Goal: Navigation & Orientation: Understand site structure

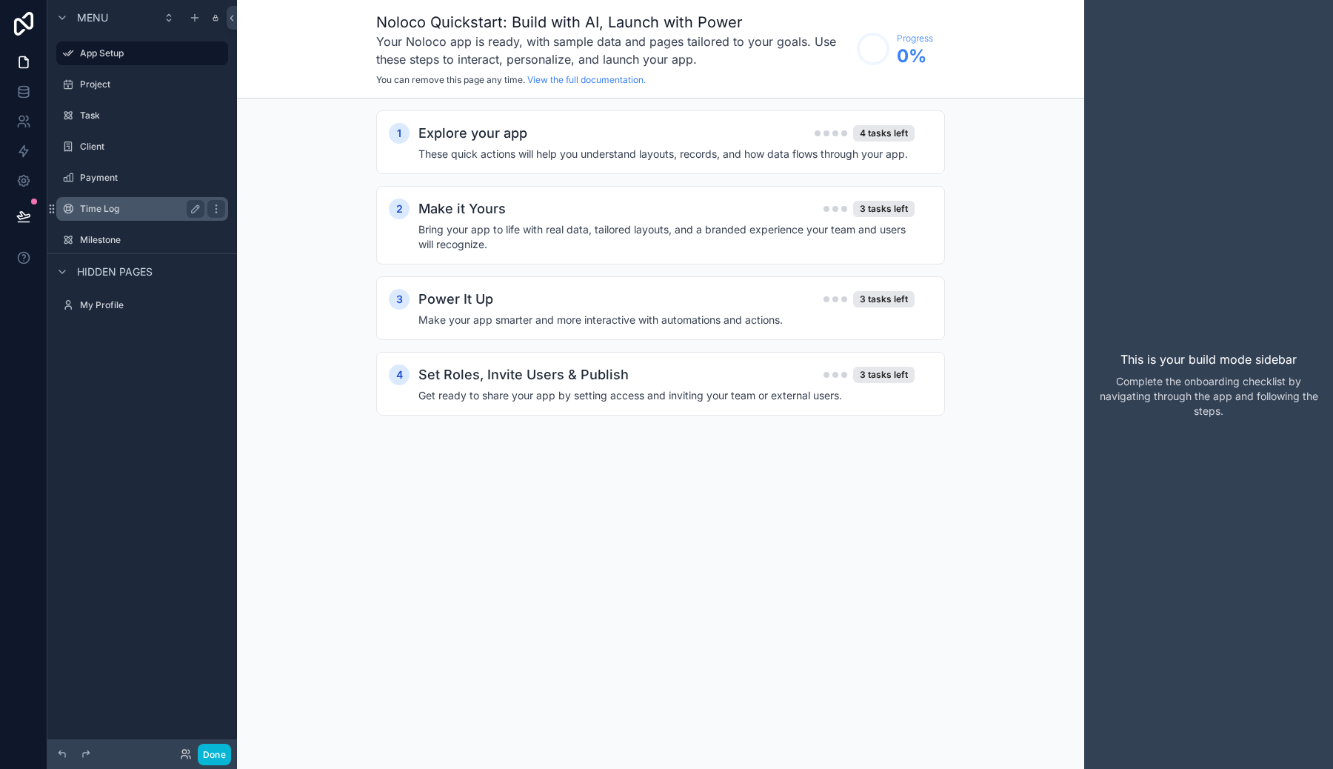
click at [162, 201] on div "Time Log" at bounding box center [142, 209] width 124 height 18
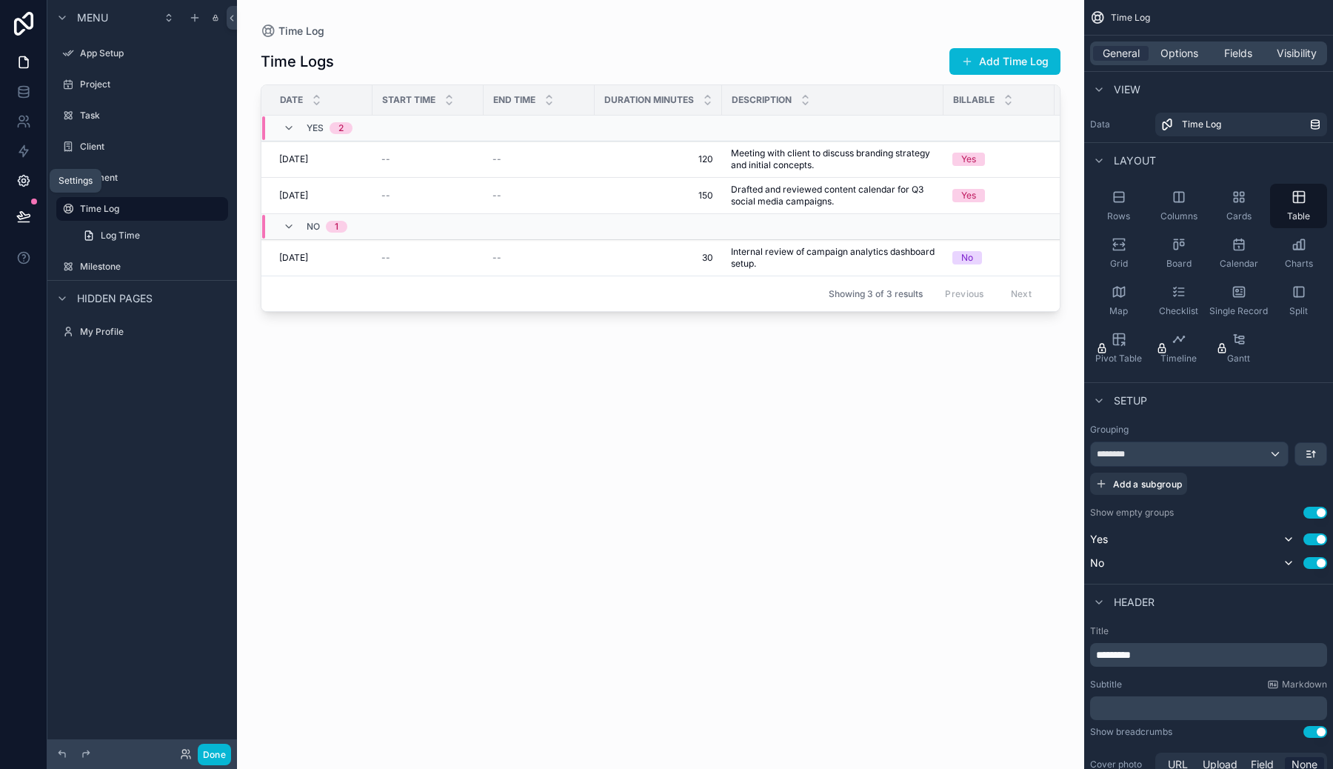
click at [27, 183] on icon at bounding box center [23, 180] width 15 height 15
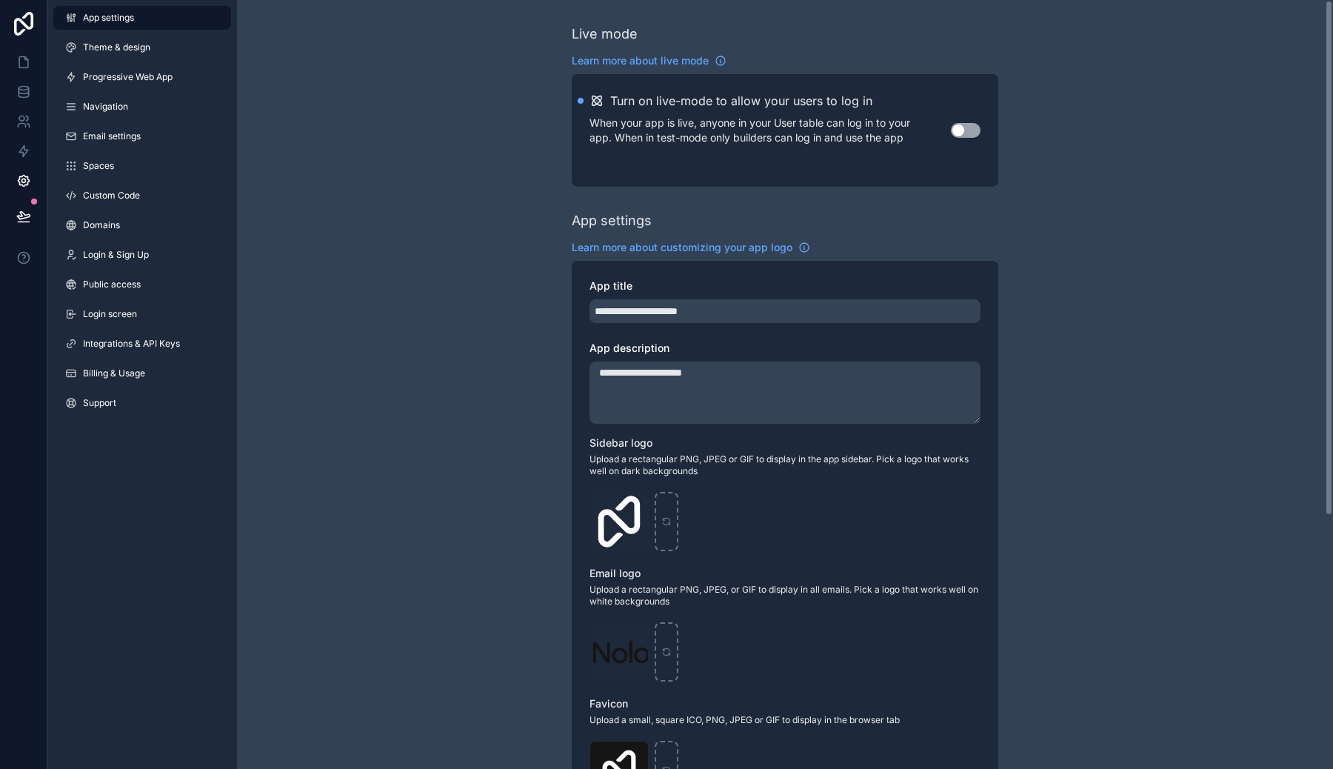
click at [410, 169] on div "**********" at bounding box center [785, 573] width 1096 height 1147
click at [29, 20] on icon at bounding box center [24, 24] width 30 height 24
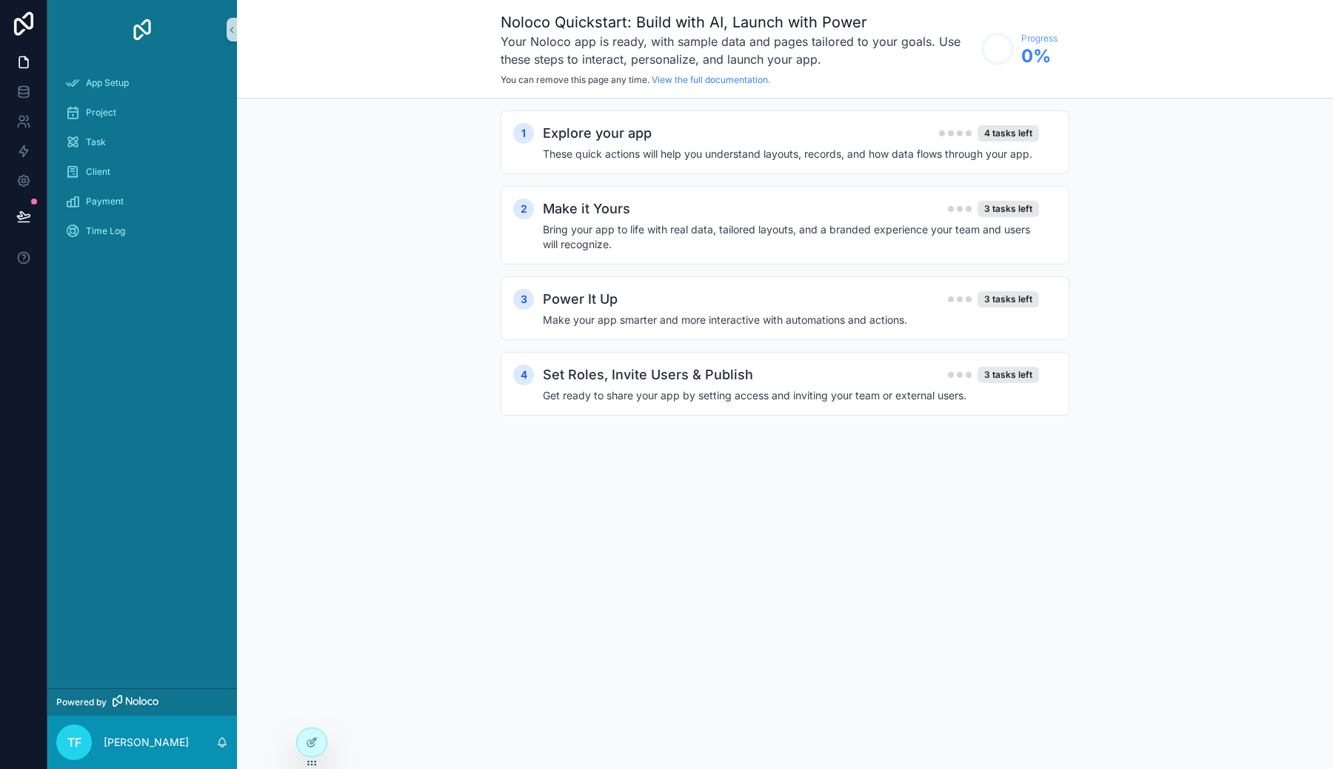
click at [443, 533] on div "Noloco Quickstart: Build with AI, Launch with Power Your Noloco app is ready, w…" at bounding box center [785, 384] width 1096 height 769
click at [1273, 53] on button "Enable" at bounding box center [1276, 51] width 42 height 18
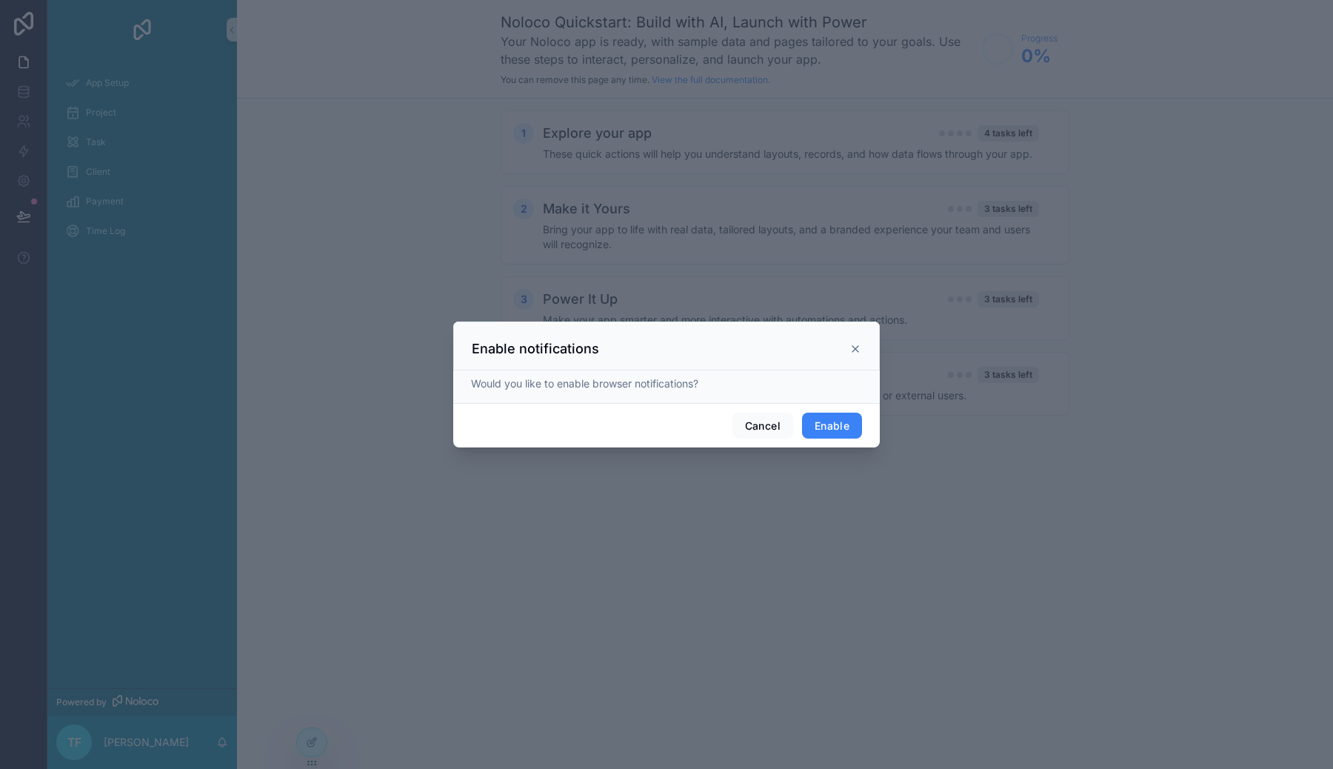
click at [821, 427] on button "Enable" at bounding box center [832, 426] width 60 height 27
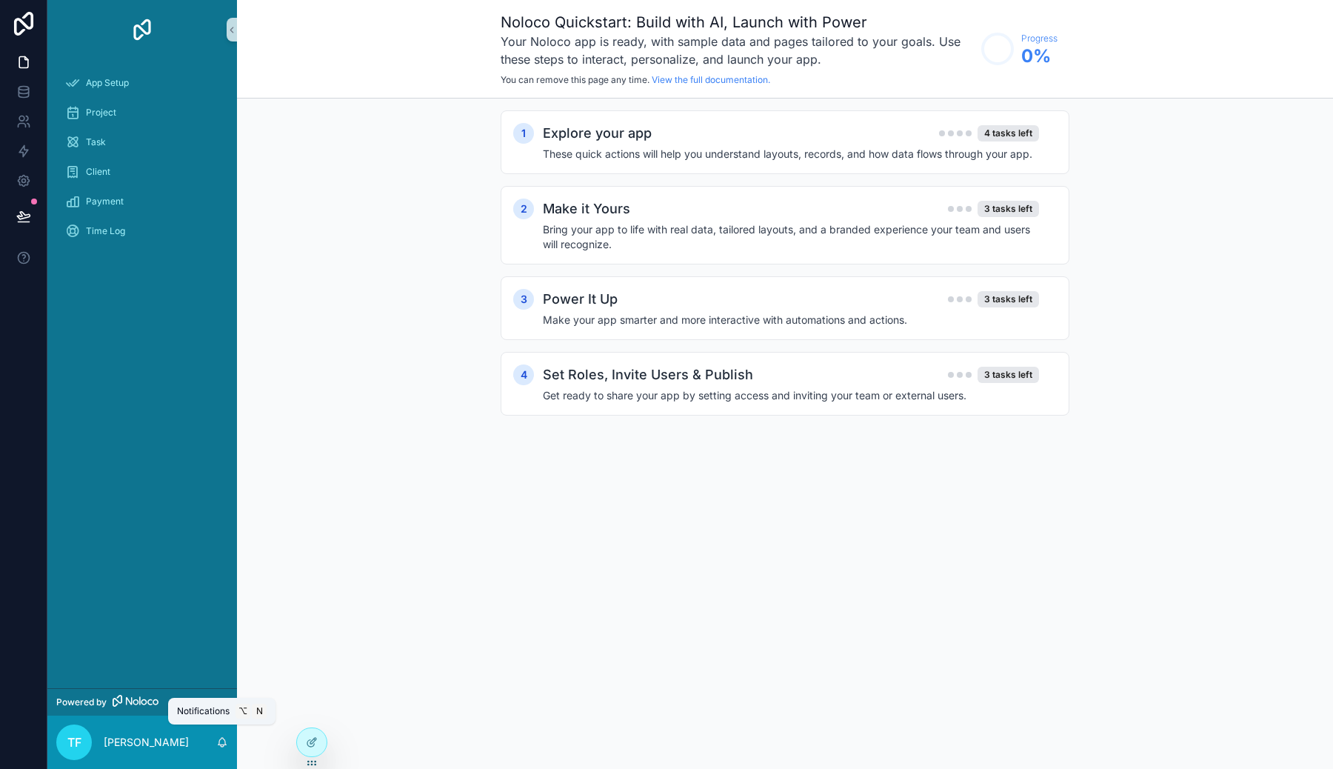
click at [221, 736] on icon "scrollable content" at bounding box center [222, 742] width 12 height 12
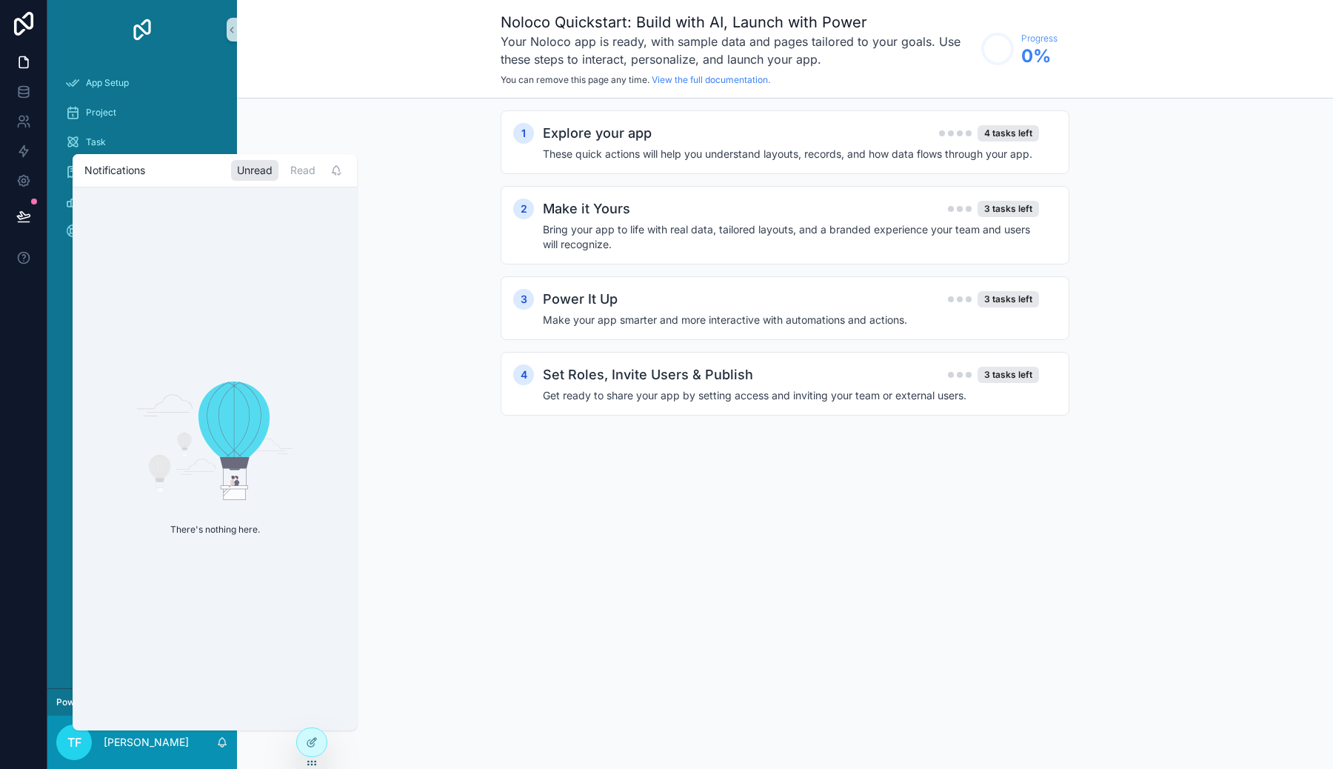
click at [221, 736] on icon "scrollable content" at bounding box center [222, 742] width 12 height 12
click at [165, 87] on div "App Setup" at bounding box center [142, 83] width 154 height 24
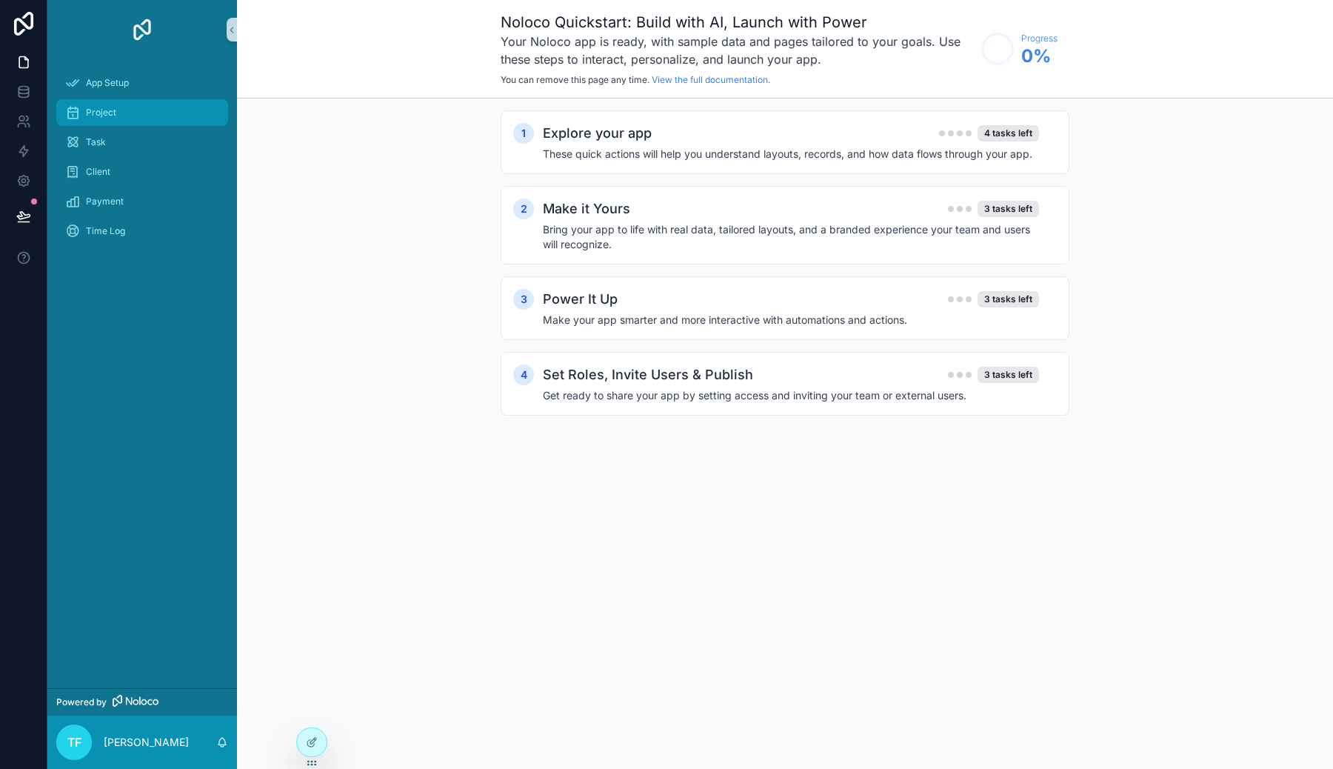
click at [166, 115] on div "Project" at bounding box center [142, 113] width 154 height 24
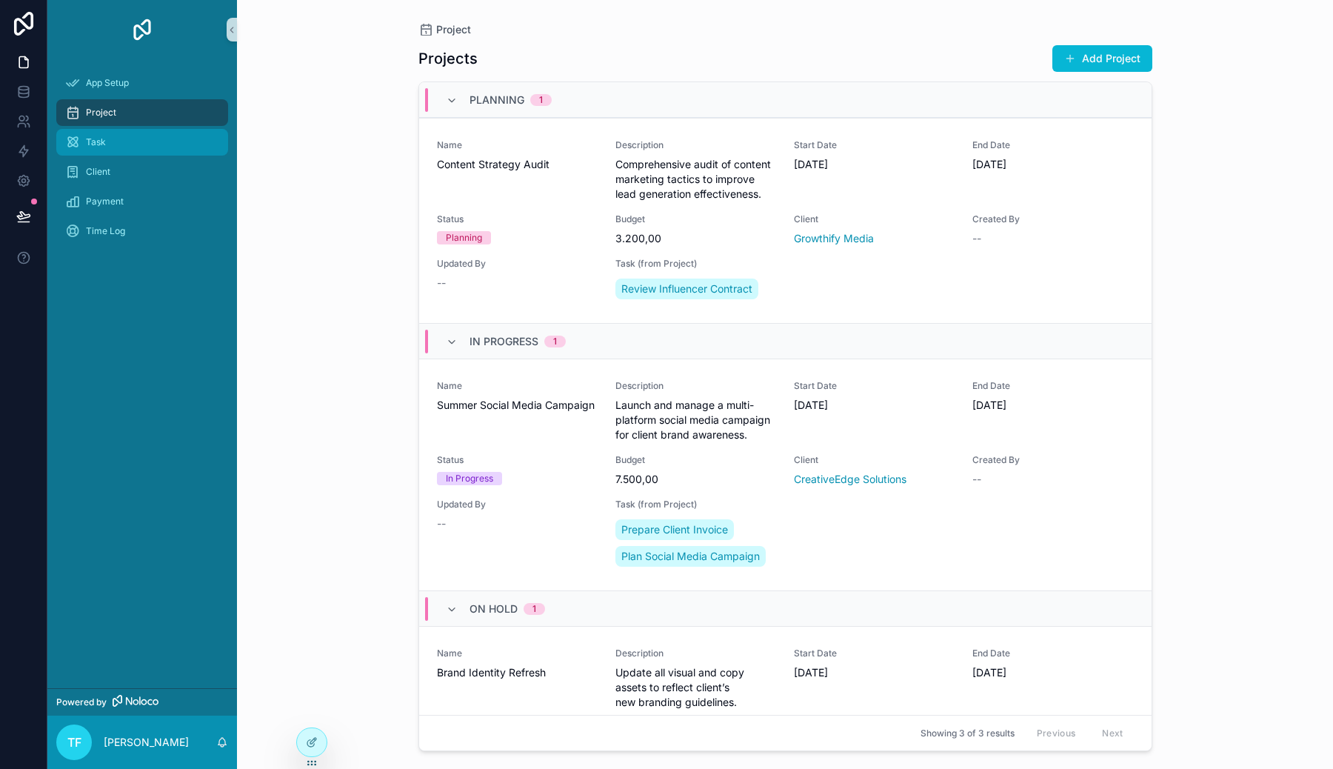
click at [166, 138] on div "Task" at bounding box center [142, 142] width 154 height 24
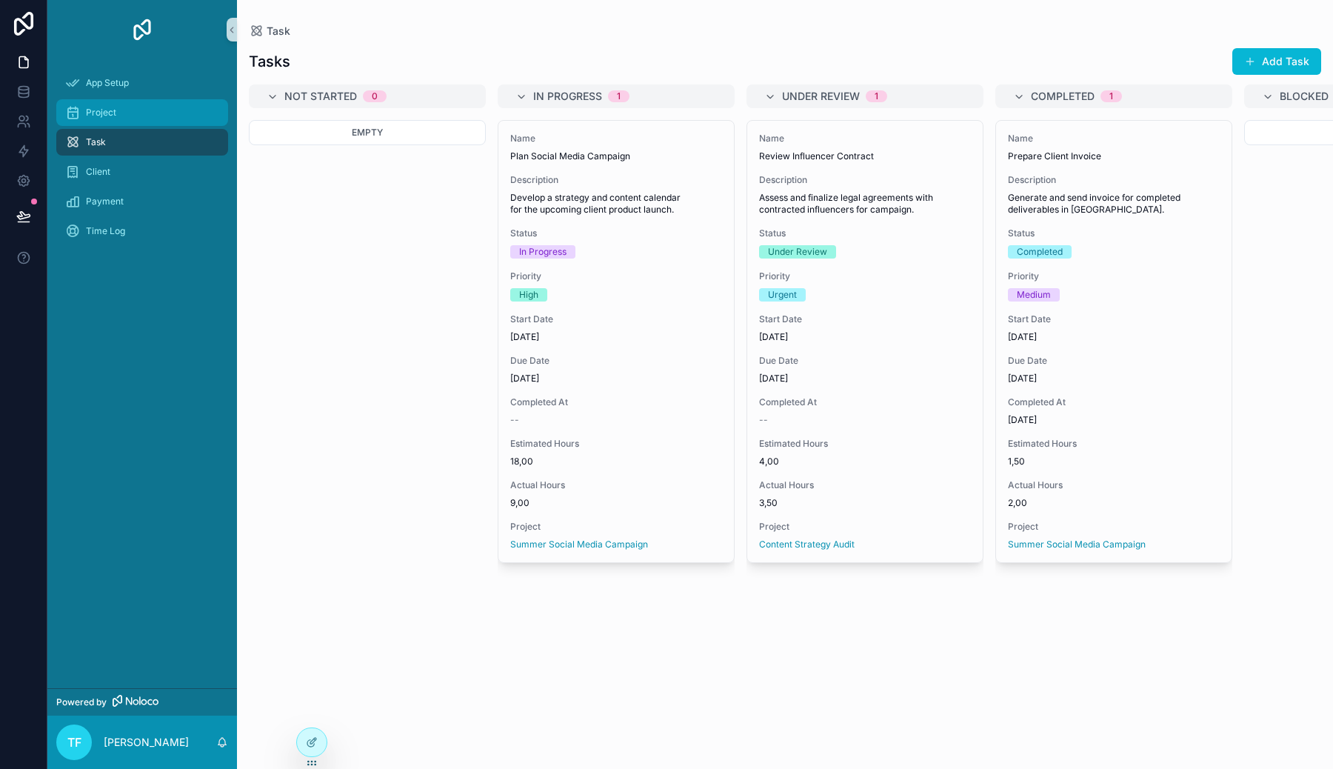
click at [165, 107] on div "Project" at bounding box center [142, 113] width 154 height 24
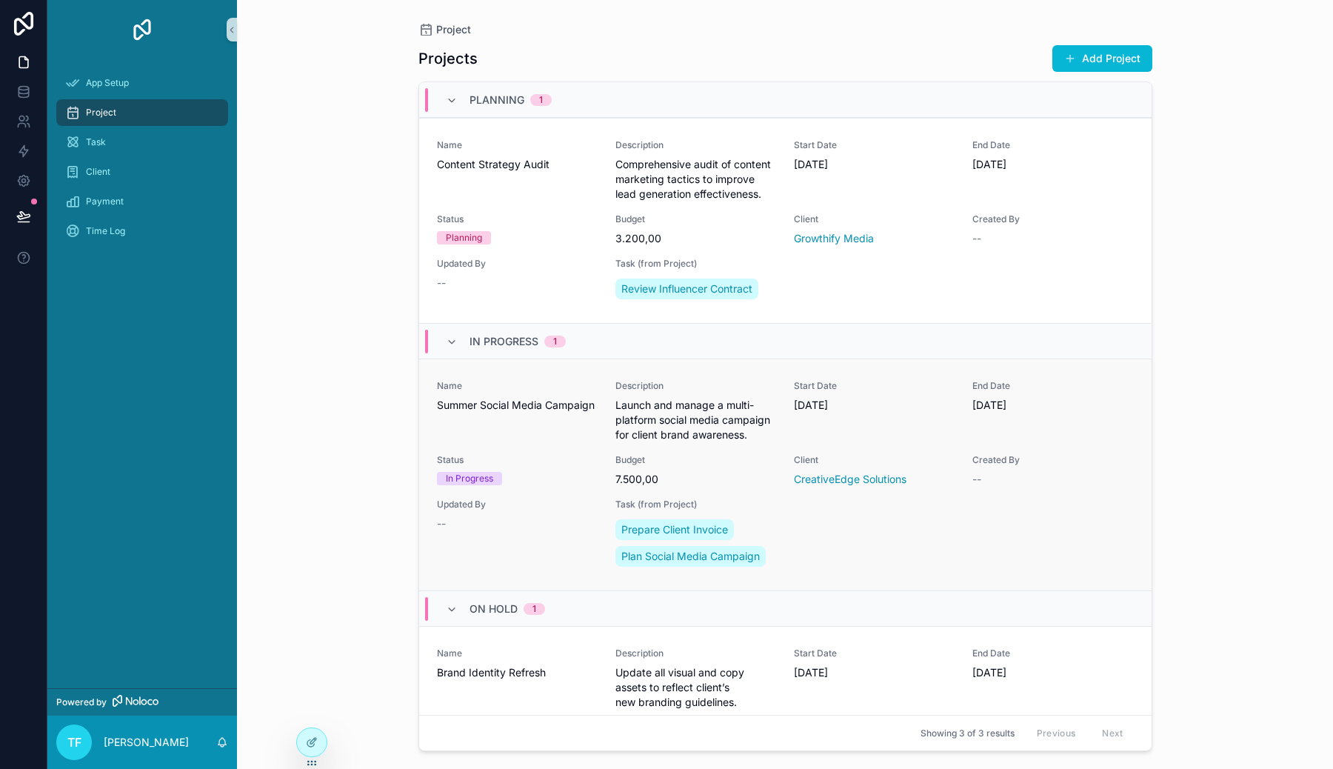
click at [553, 391] on span "Name" at bounding box center [517, 386] width 161 height 12
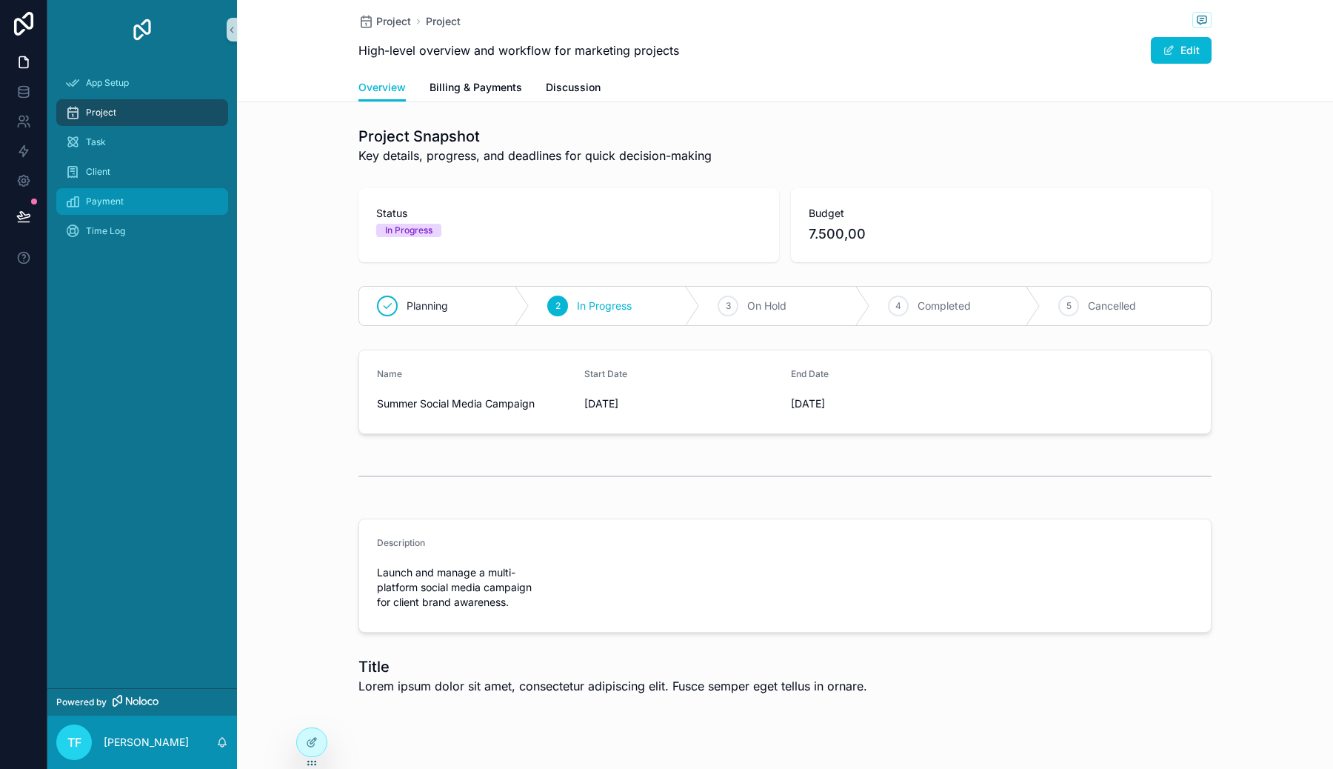
click at [203, 209] on div "Payment" at bounding box center [142, 202] width 154 height 24
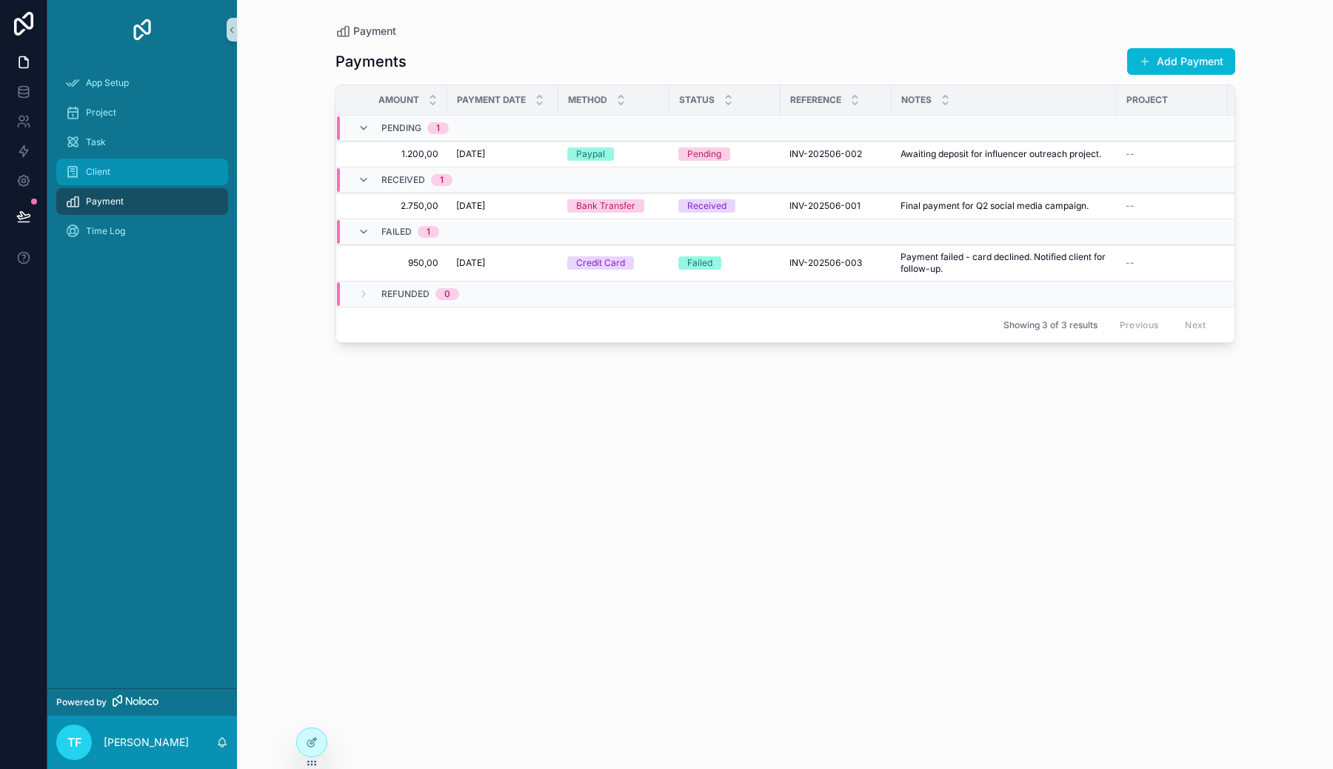
click at [198, 171] on div "Client" at bounding box center [142, 172] width 154 height 24
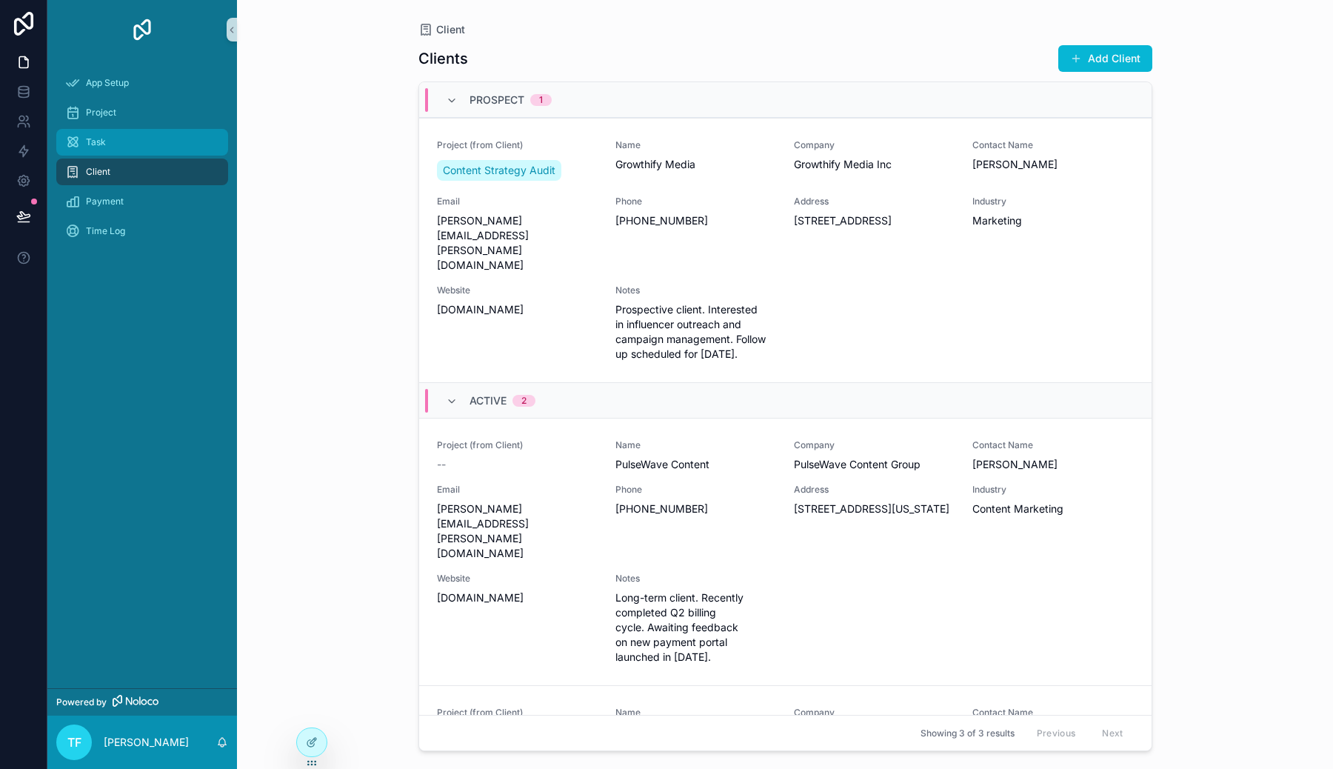
click at [193, 136] on div "Task" at bounding box center [142, 142] width 154 height 24
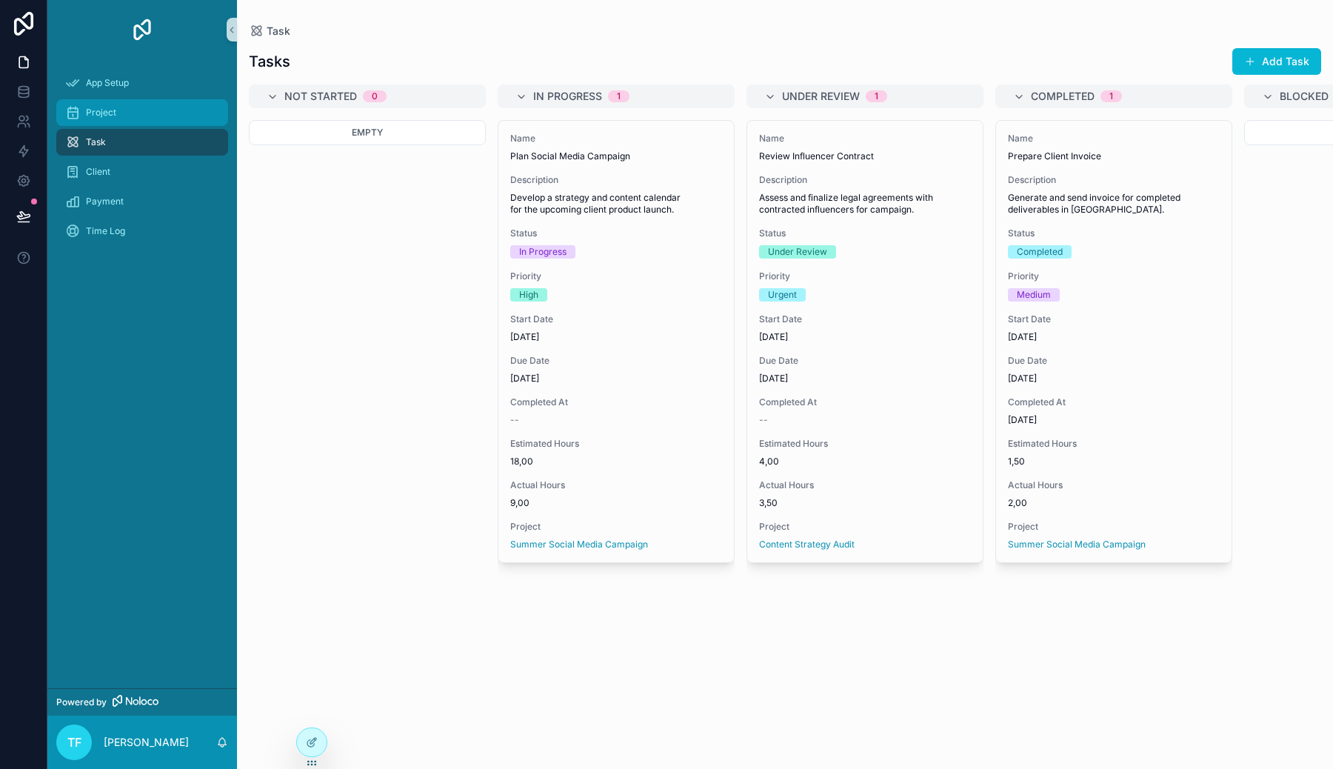
click at [193, 119] on div "Project" at bounding box center [142, 113] width 154 height 24
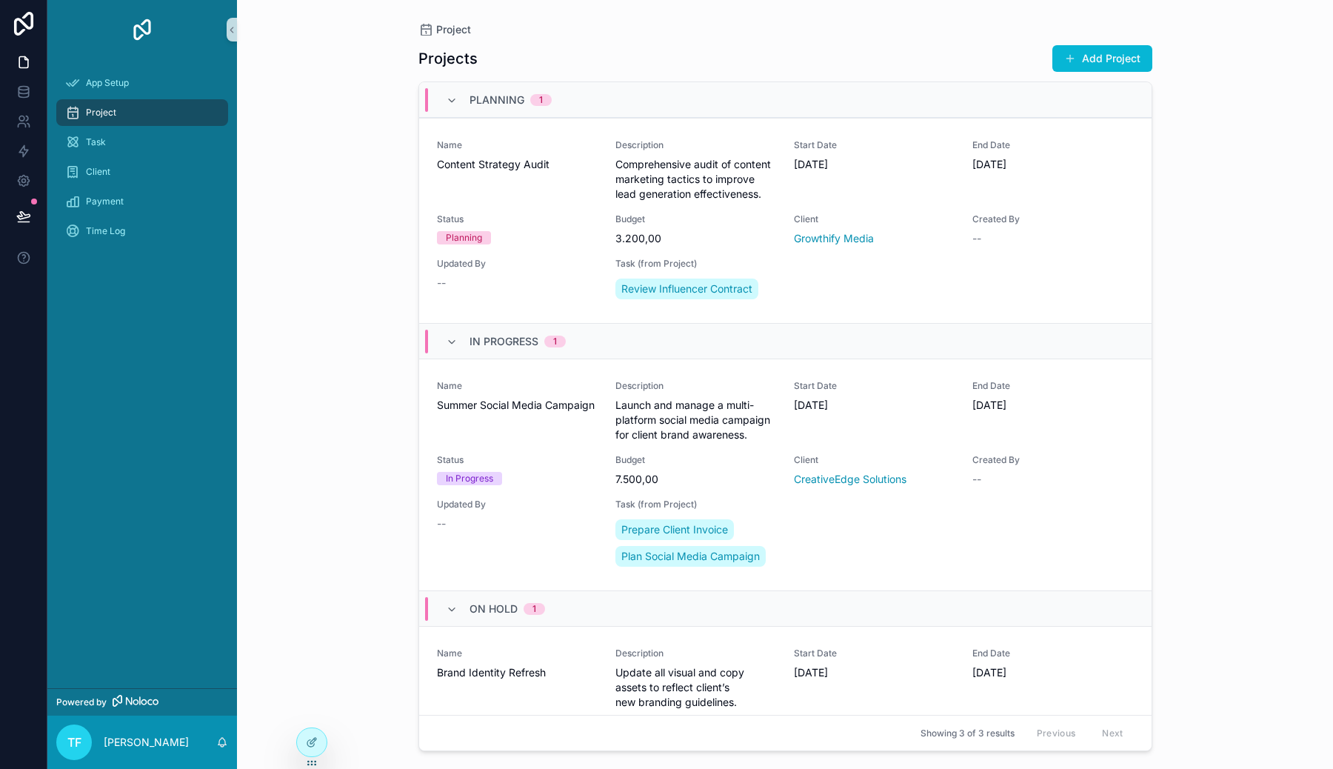
click at [194, 97] on div "App Setup" at bounding box center [142, 83] width 190 height 30
click at [194, 90] on div "App Setup" at bounding box center [142, 83] width 154 height 24
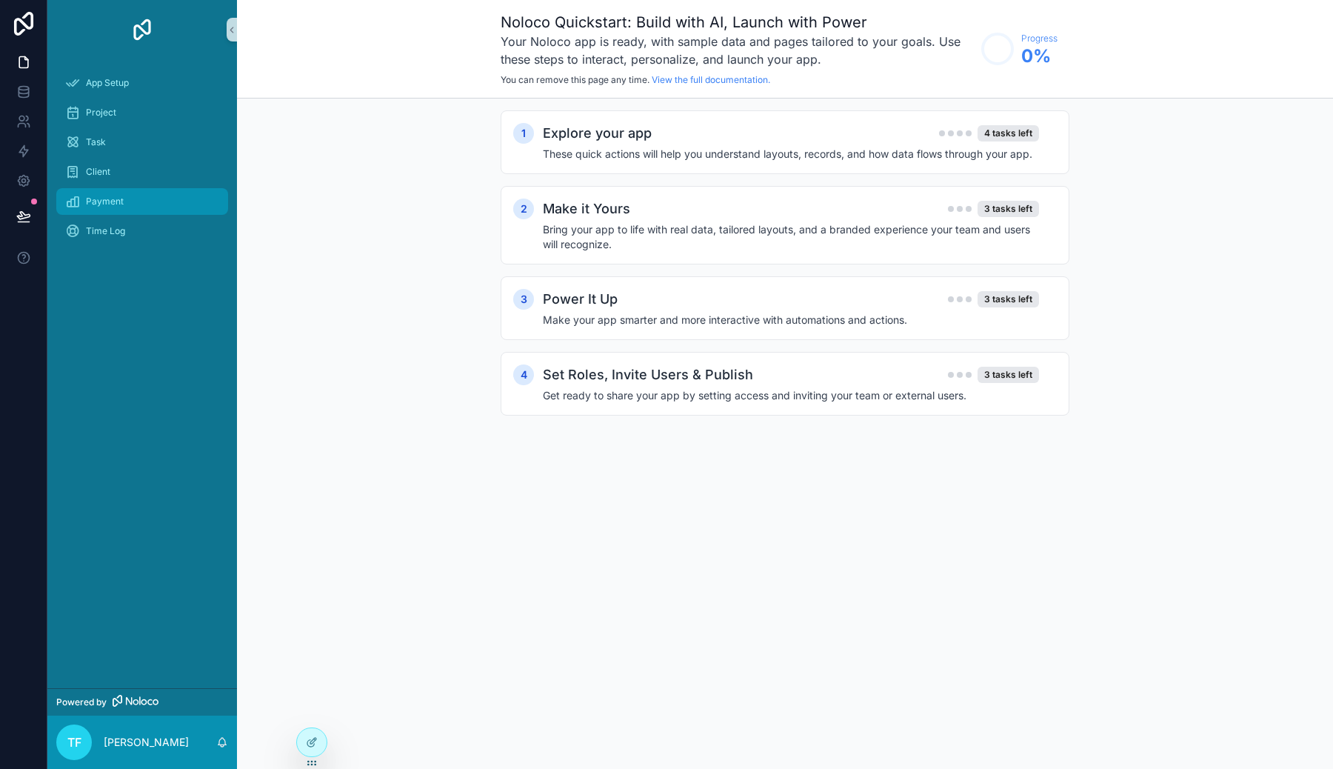
click at [184, 199] on div "Payment" at bounding box center [142, 202] width 154 height 24
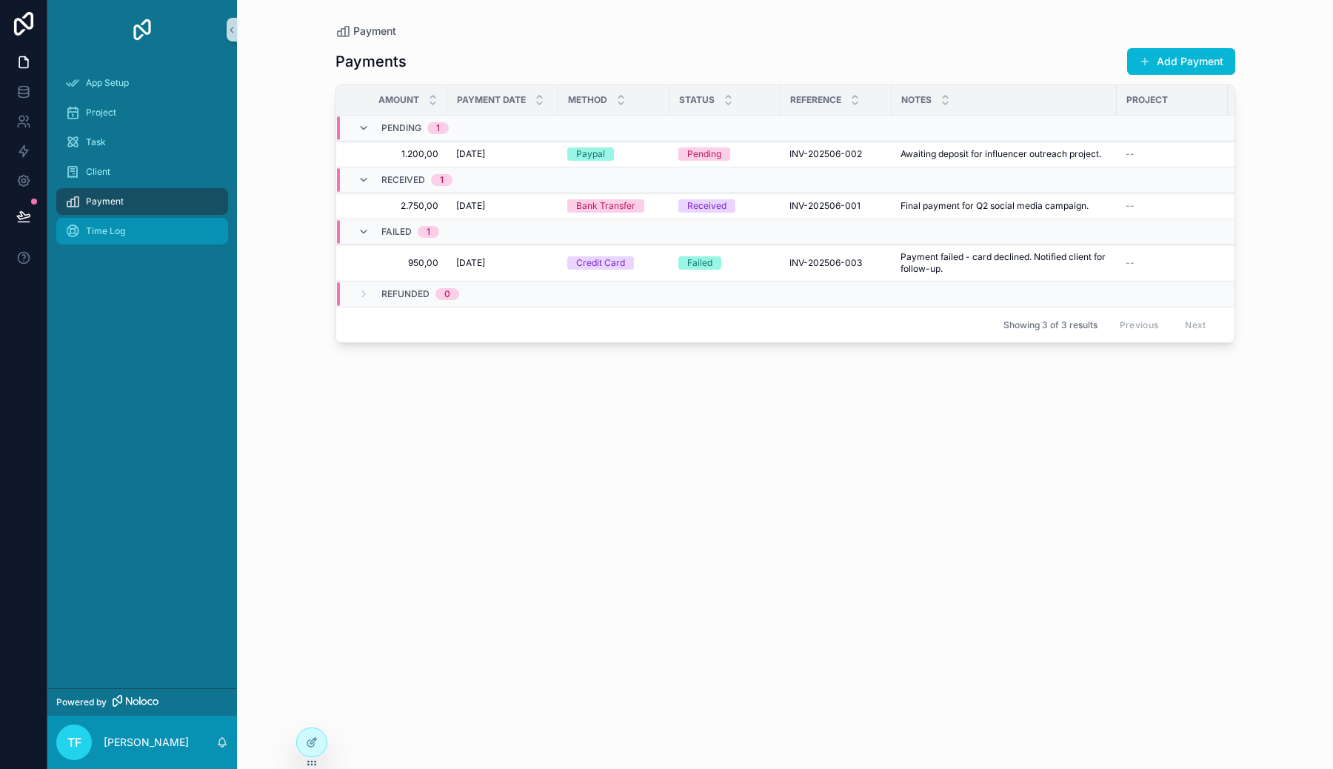
click at [178, 236] on div "Time Log" at bounding box center [142, 231] width 154 height 24
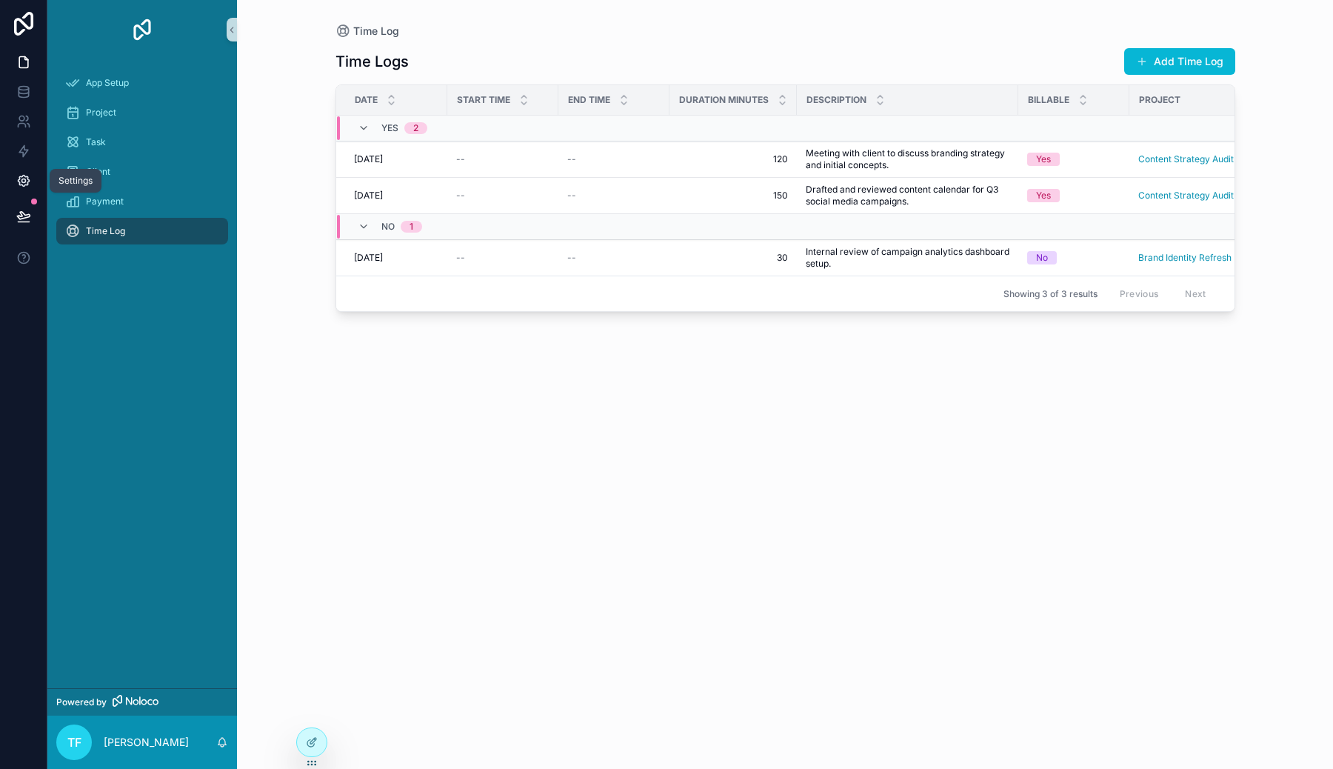
click at [27, 190] on link at bounding box center [23, 181] width 47 height 30
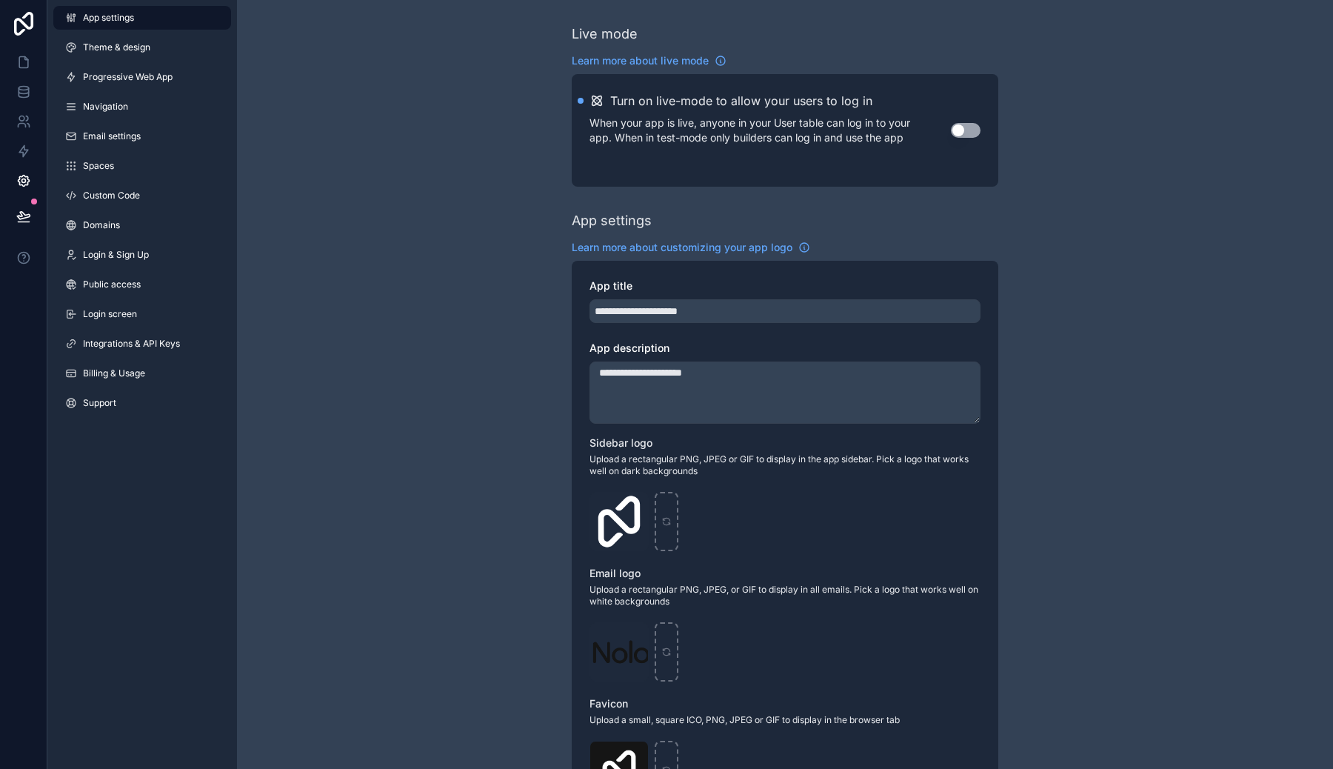
click at [820, 106] on h2 "Turn on live-mode to allow your users to log in" at bounding box center [741, 101] width 262 height 18
click at [162, 317] on link "Login screen" at bounding box center [142, 314] width 178 height 24
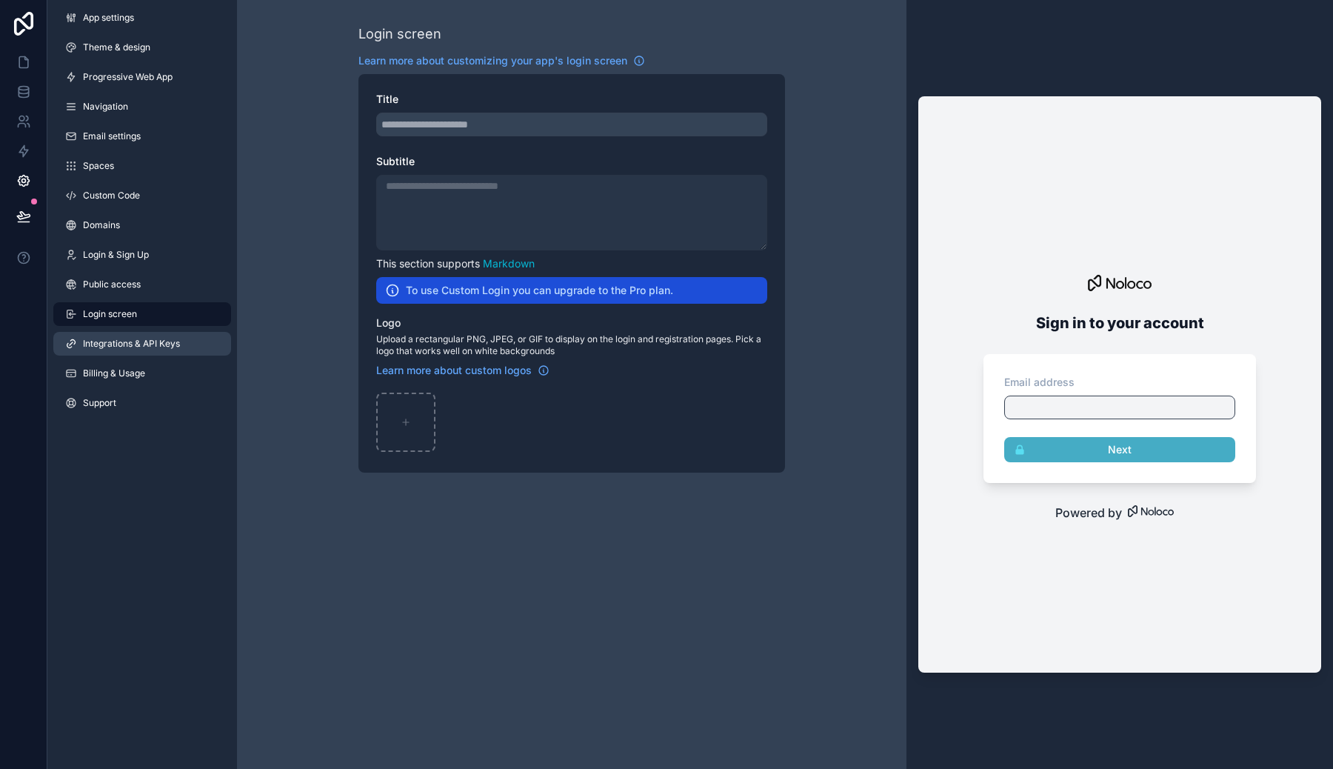
click at [162, 337] on link "Integrations & API Keys" at bounding box center [142, 344] width 178 height 24
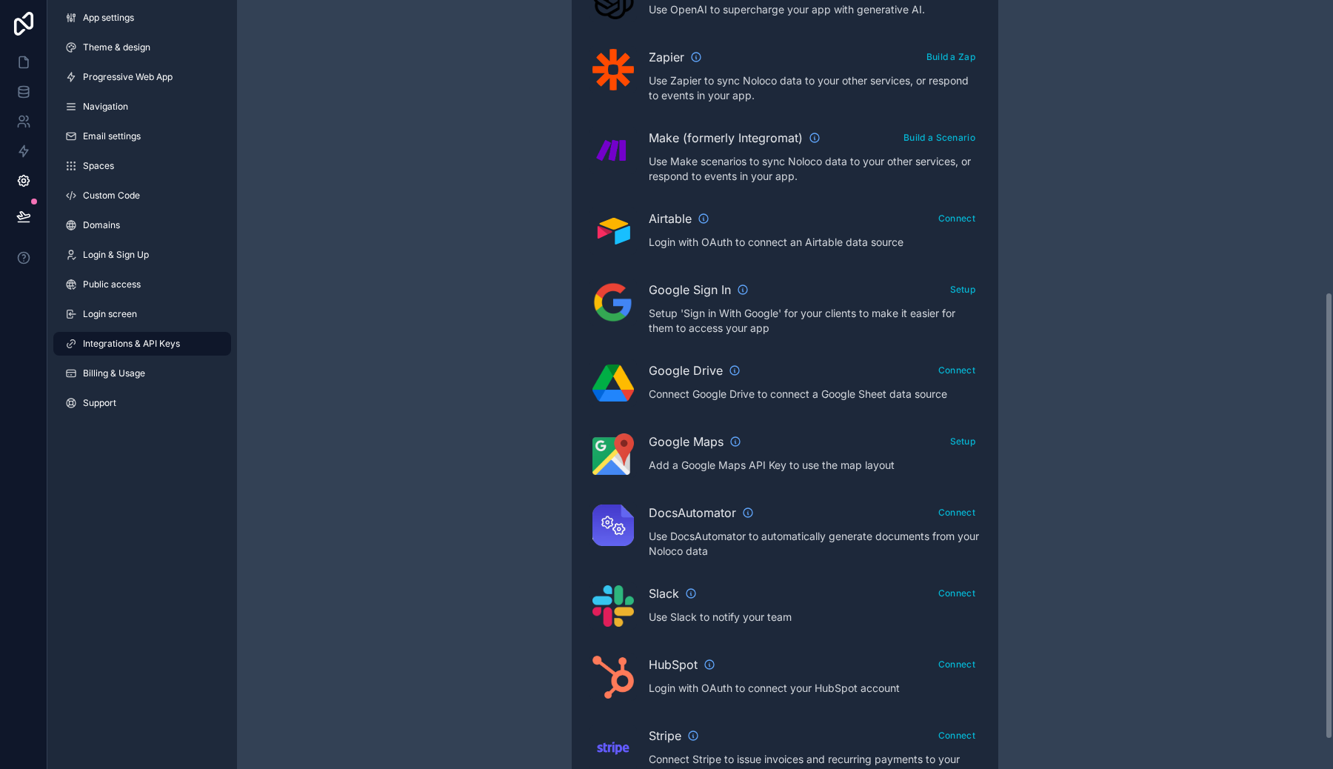
scroll to position [489, 0]
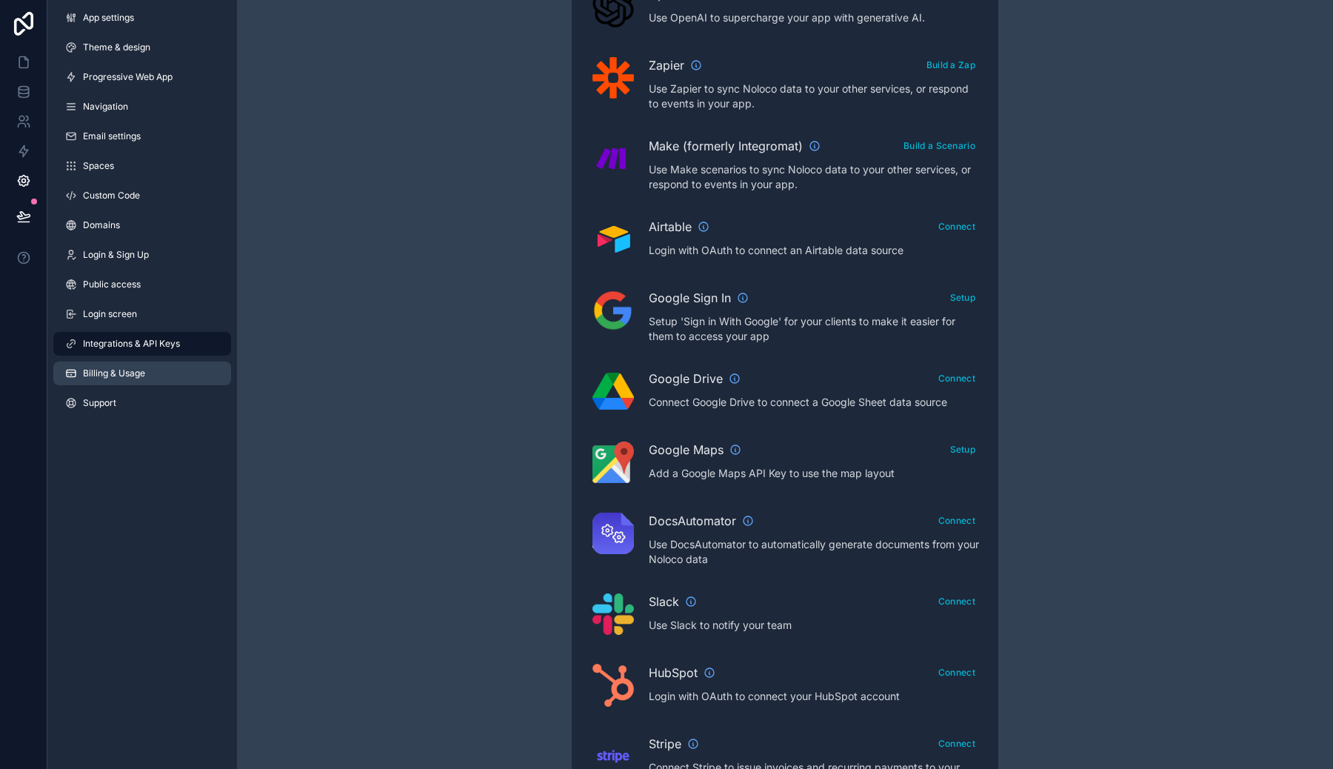
click at [204, 369] on link "Billing & Usage" at bounding box center [142, 373] width 178 height 24
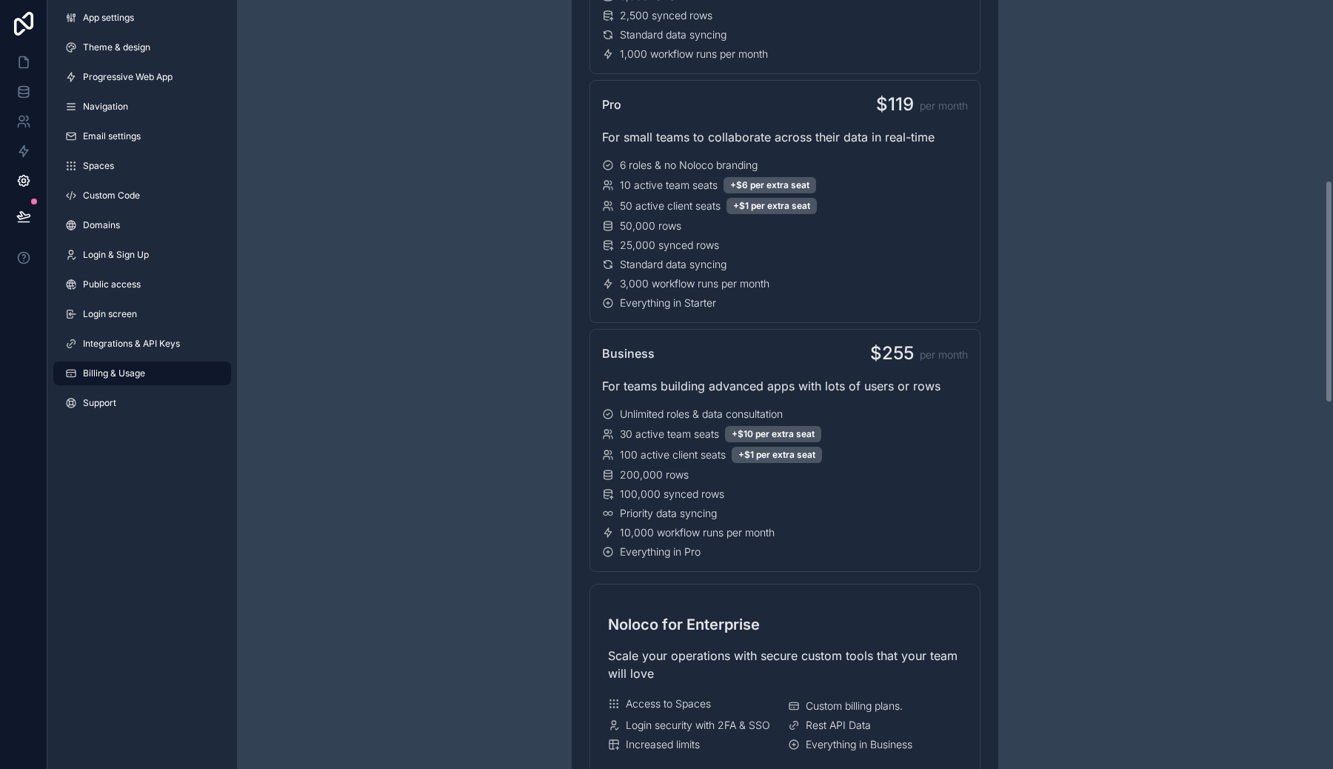
scroll to position [620, 0]
click at [191, 400] on link "Support" at bounding box center [142, 403] width 178 height 24
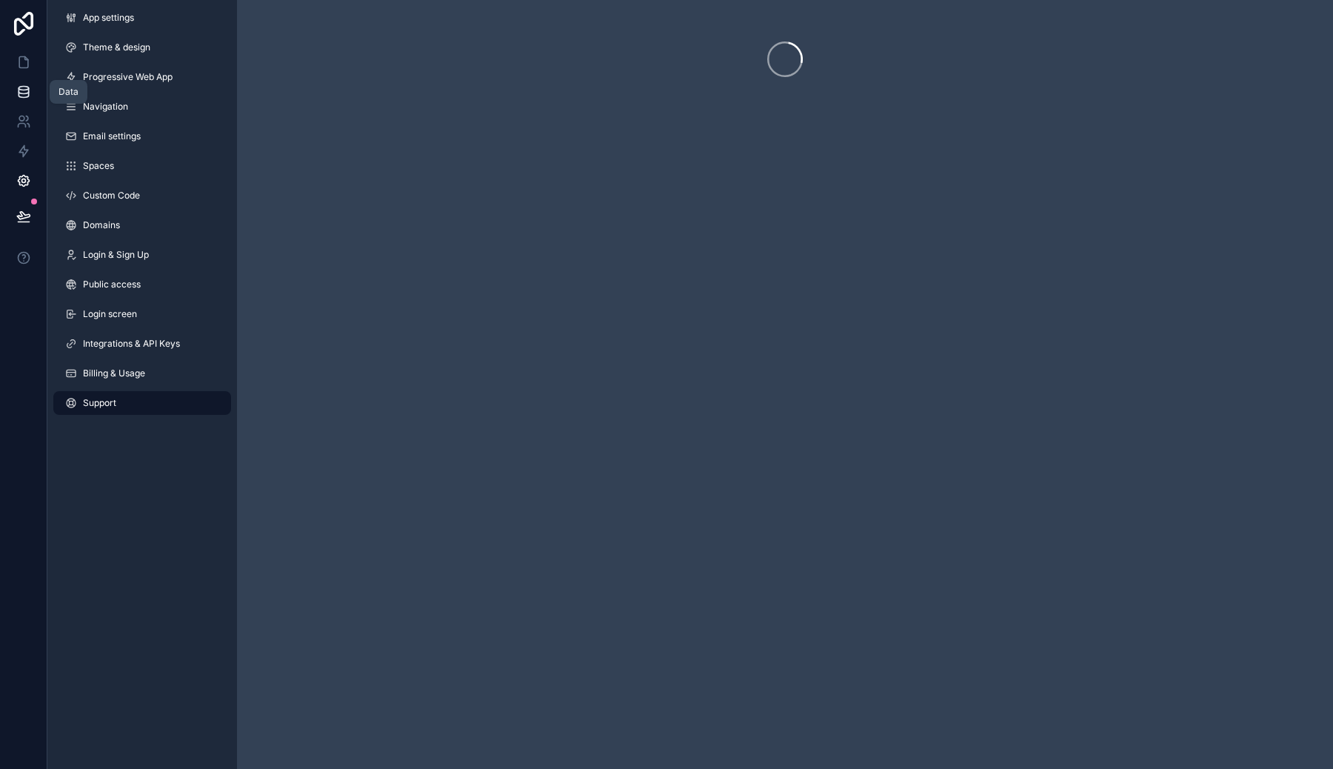
click at [32, 99] on link at bounding box center [23, 92] width 47 height 30
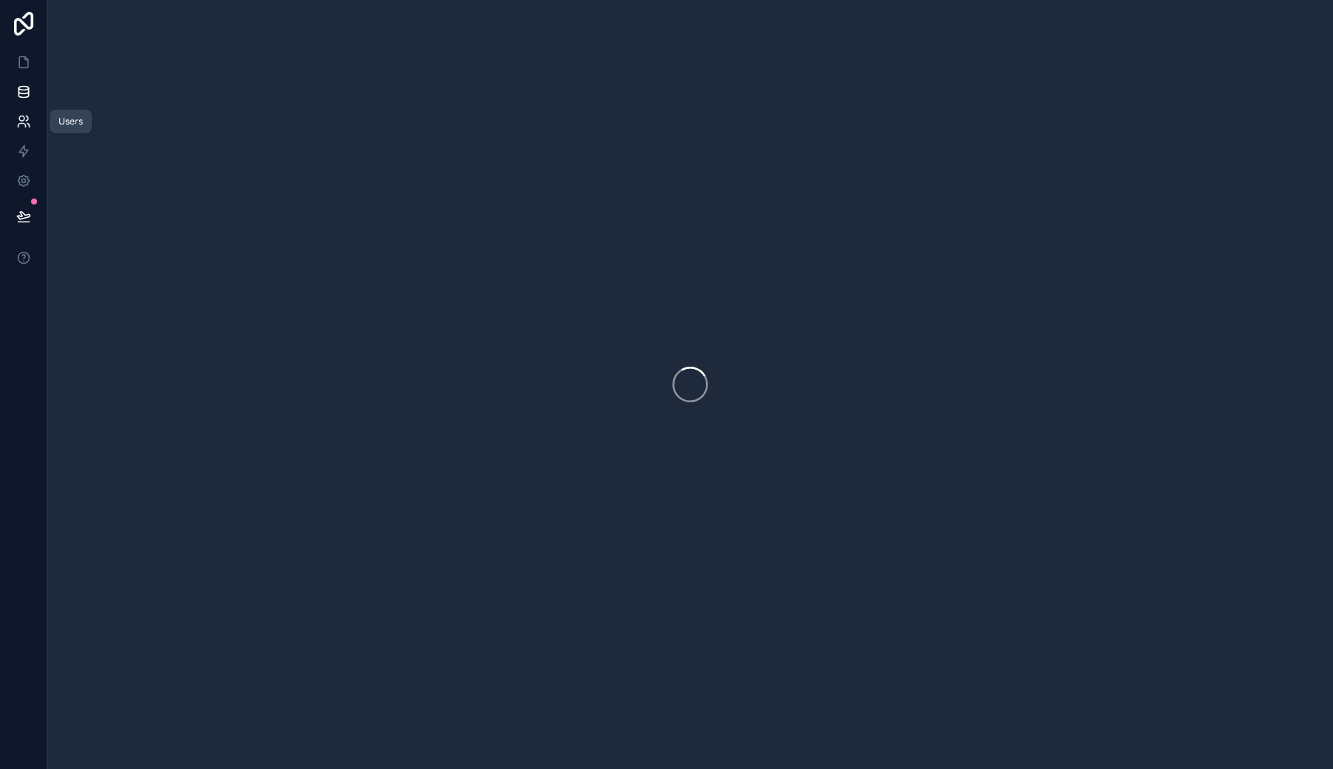
click at [32, 114] on link at bounding box center [23, 122] width 47 height 30
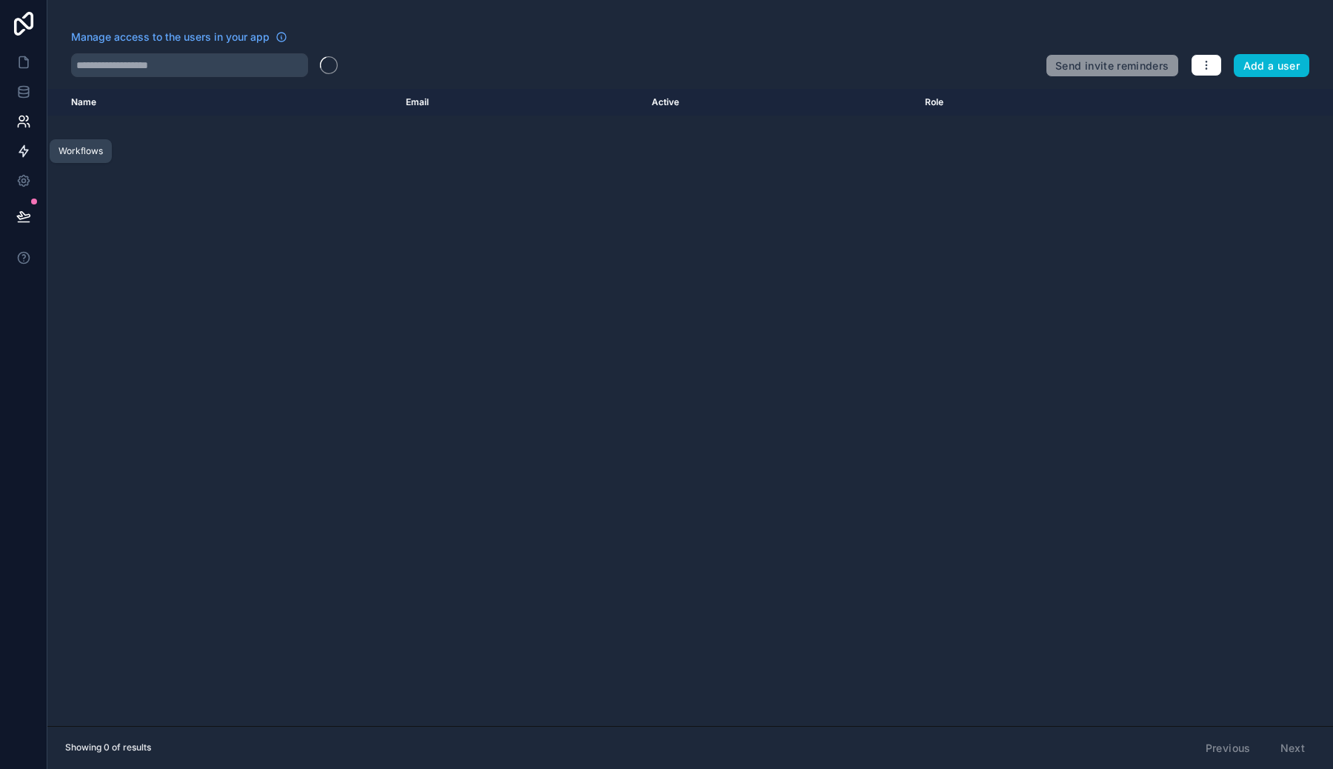
click at [32, 141] on link at bounding box center [23, 151] width 47 height 30
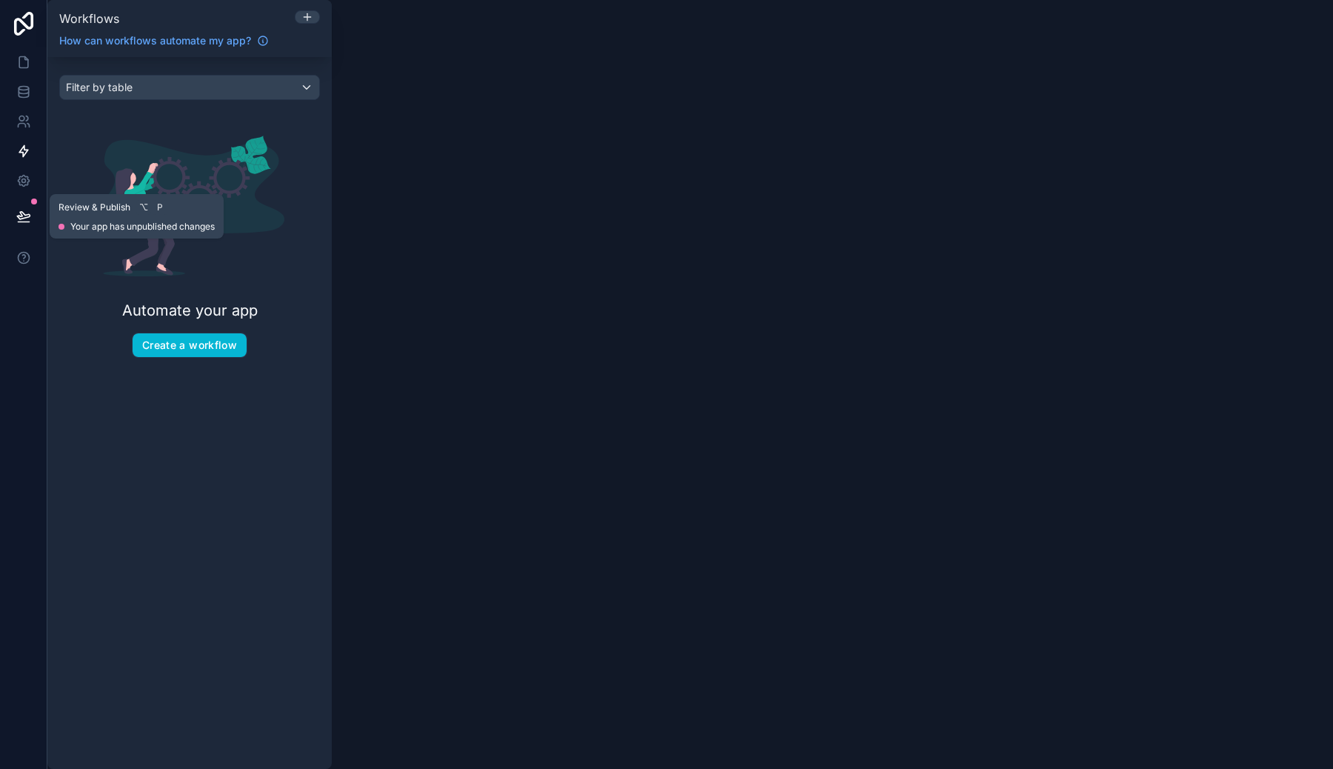
click at [26, 221] on icon at bounding box center [23, 216] width 15 height 15
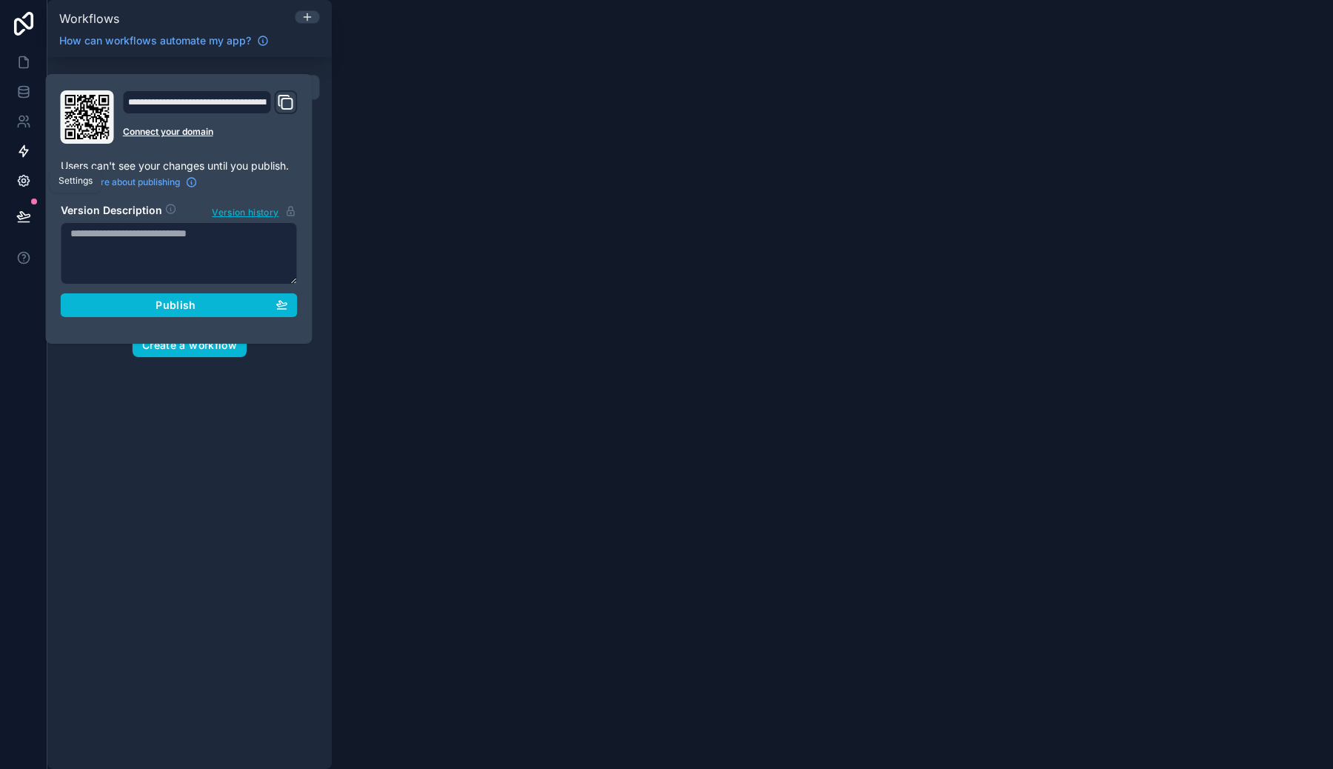
click at [24, 176] on icon at bounding box center [23, 180] width 15 height 15
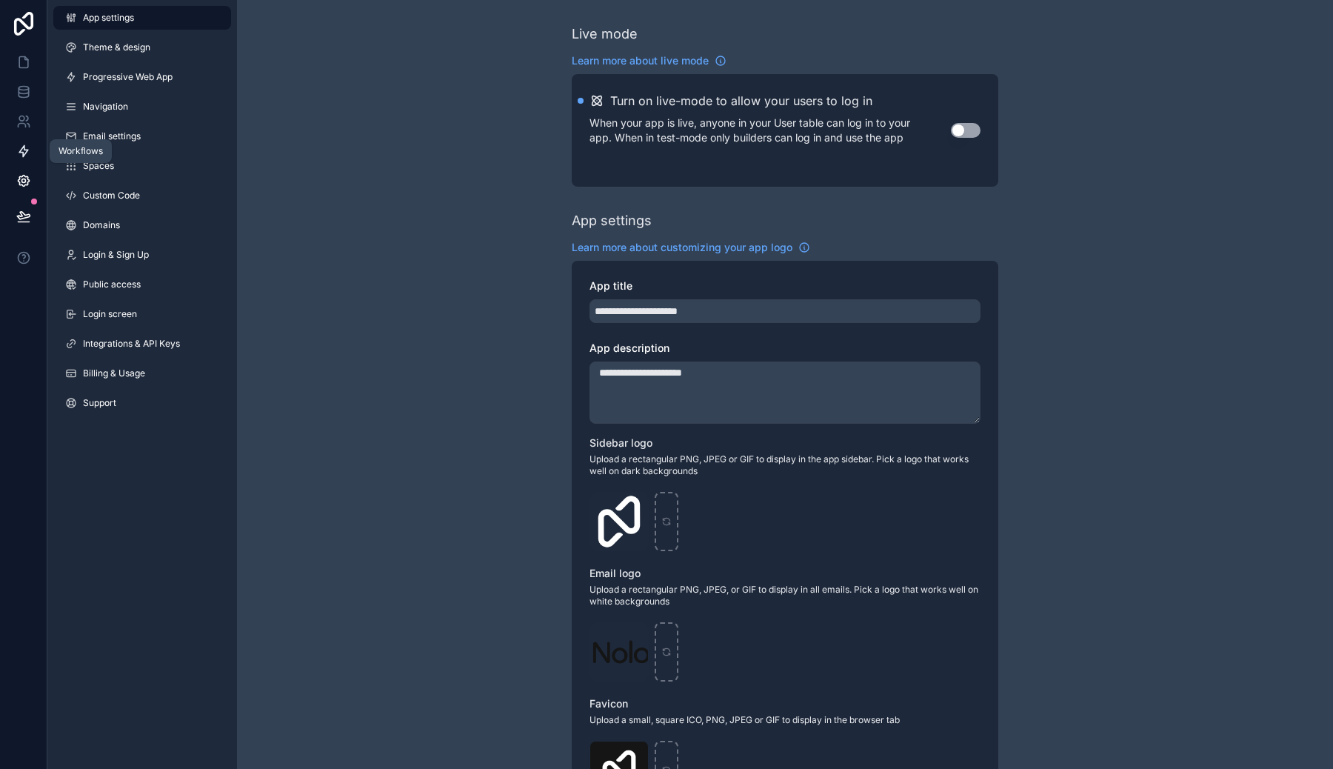
click at [21, 158] on icon at bounding box center [23, 151] width 15 height 15
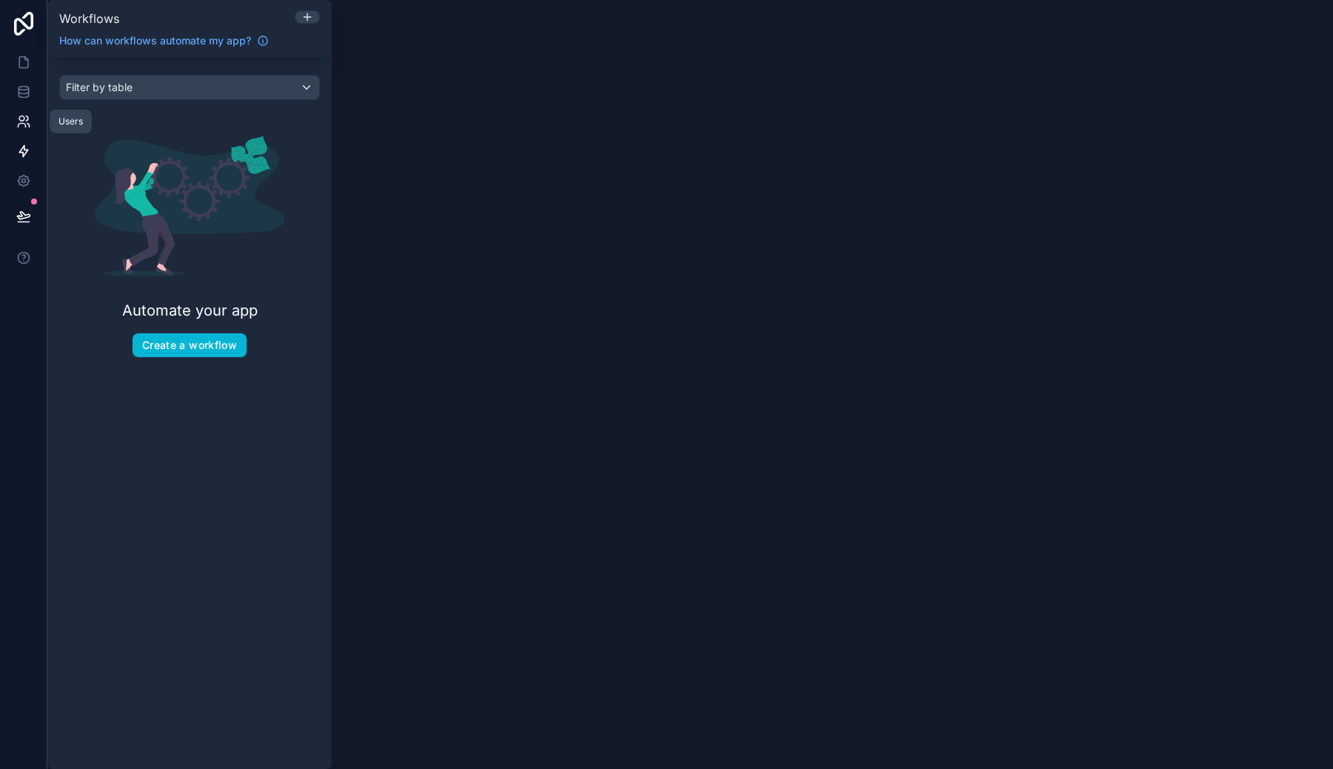
click at [21, 130] on link at bounding box center [23, 122] width 47 height 30
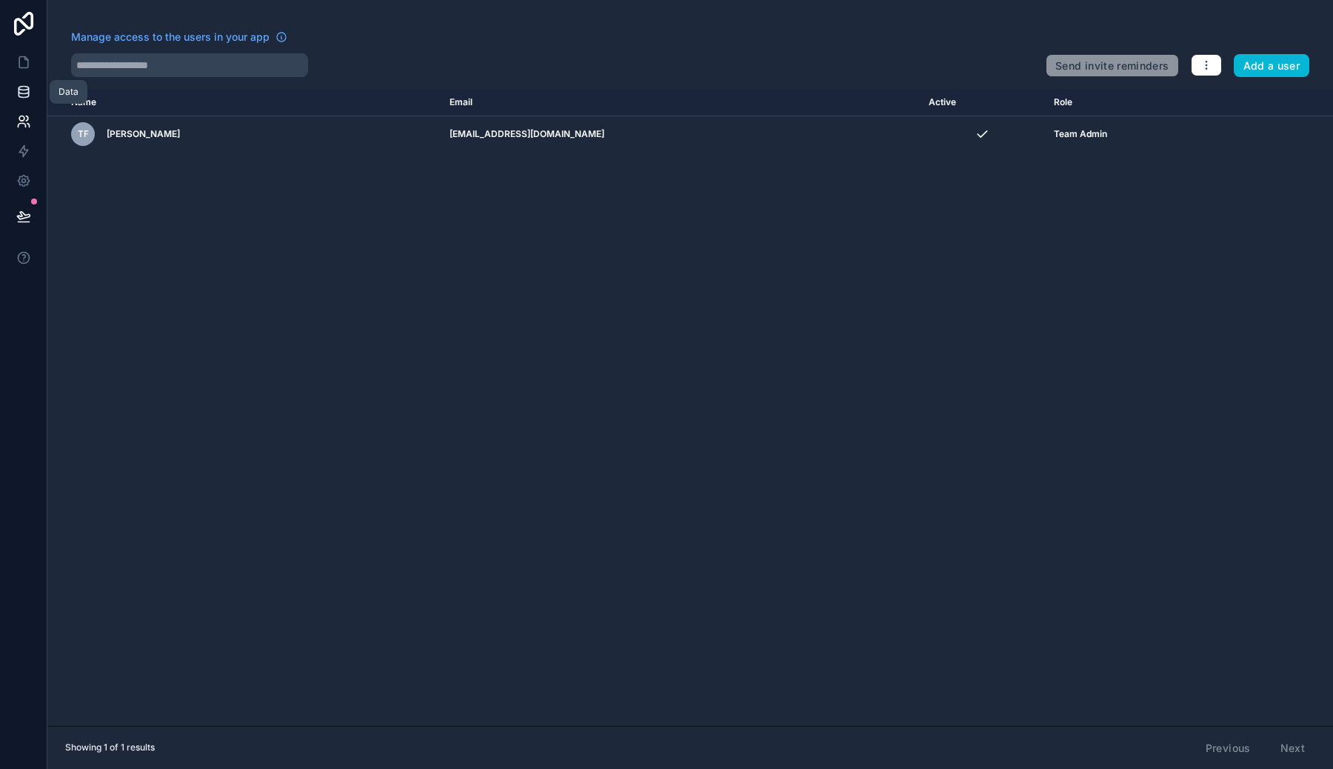
click at [21, 96] on icon at bounding box center [23, 91] width 15 height 15
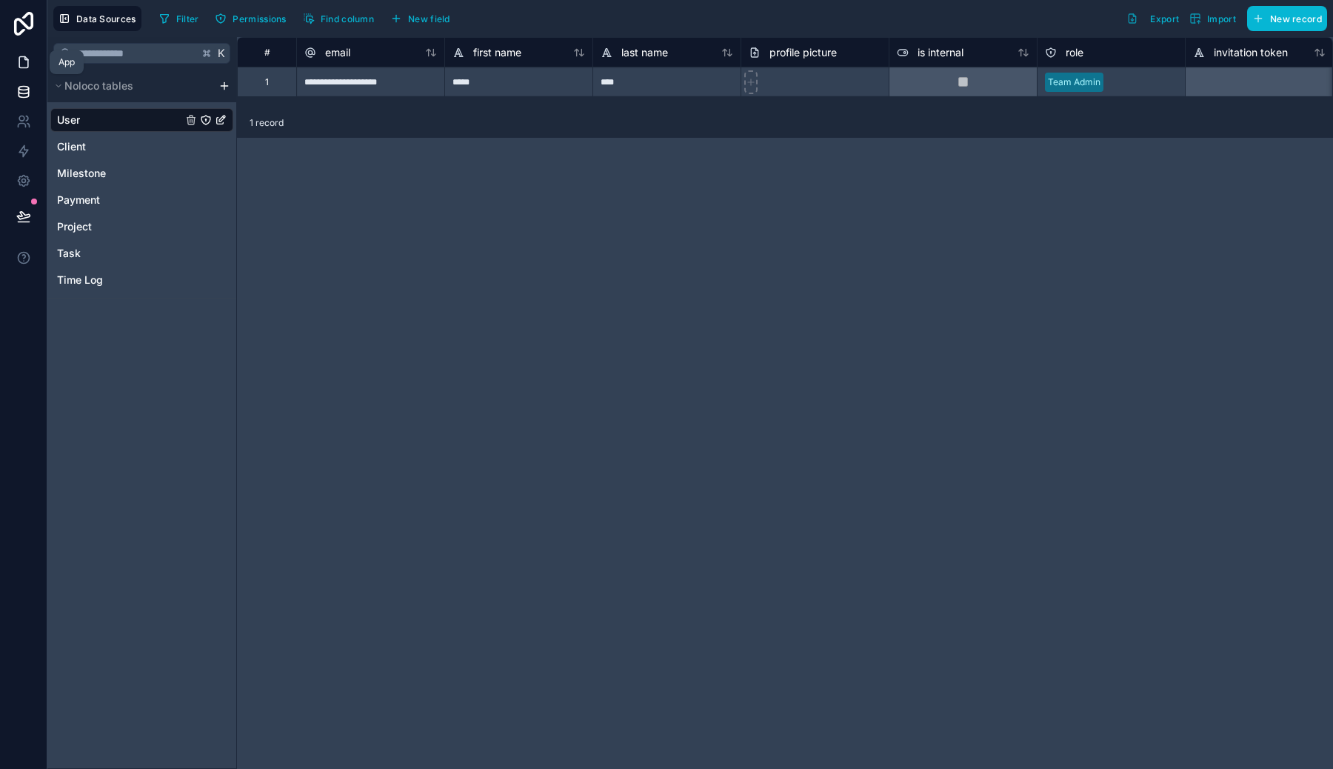
click at [19, 59] on icon at bounding box center [23, 62] width 15 height 15
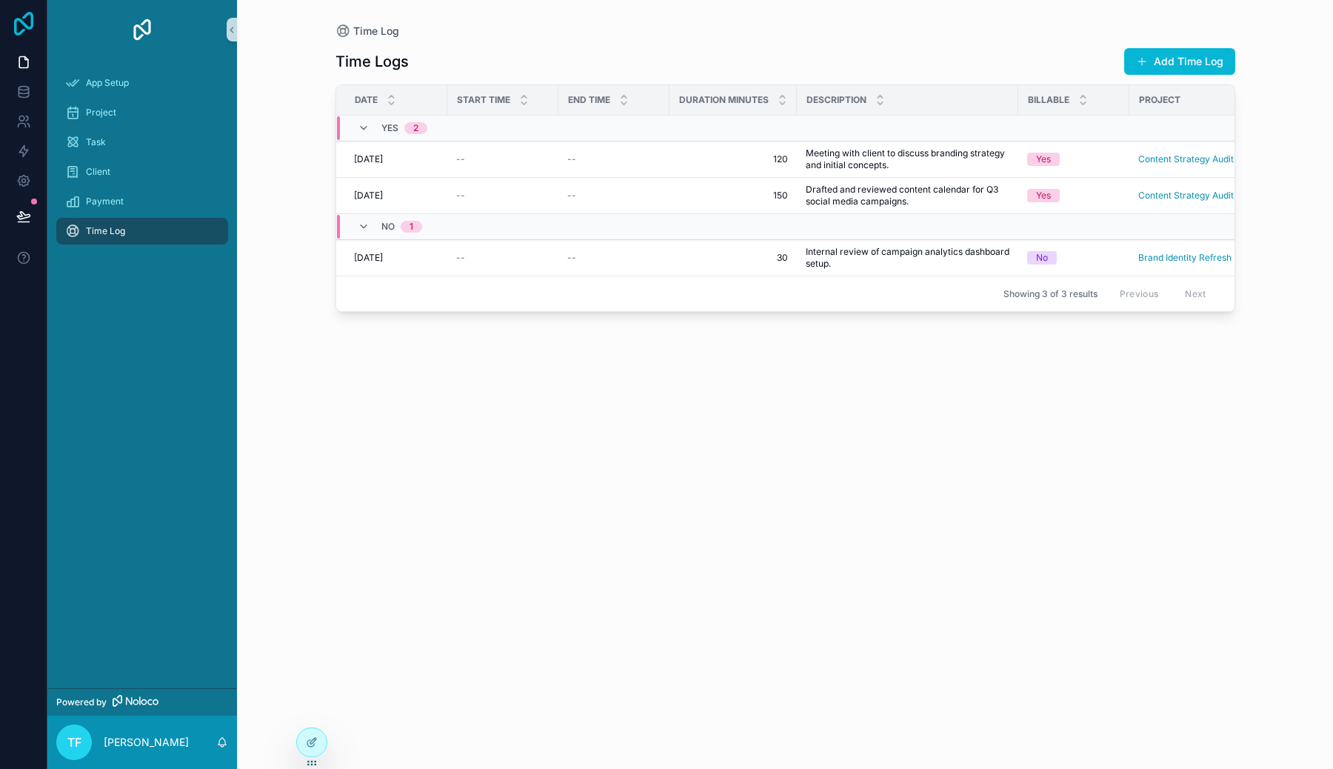
click at [23, 21] on icon at bounding box center [23, 24] width 19 height 24
